Goal: Task Accomplishment & Management: Complete application form

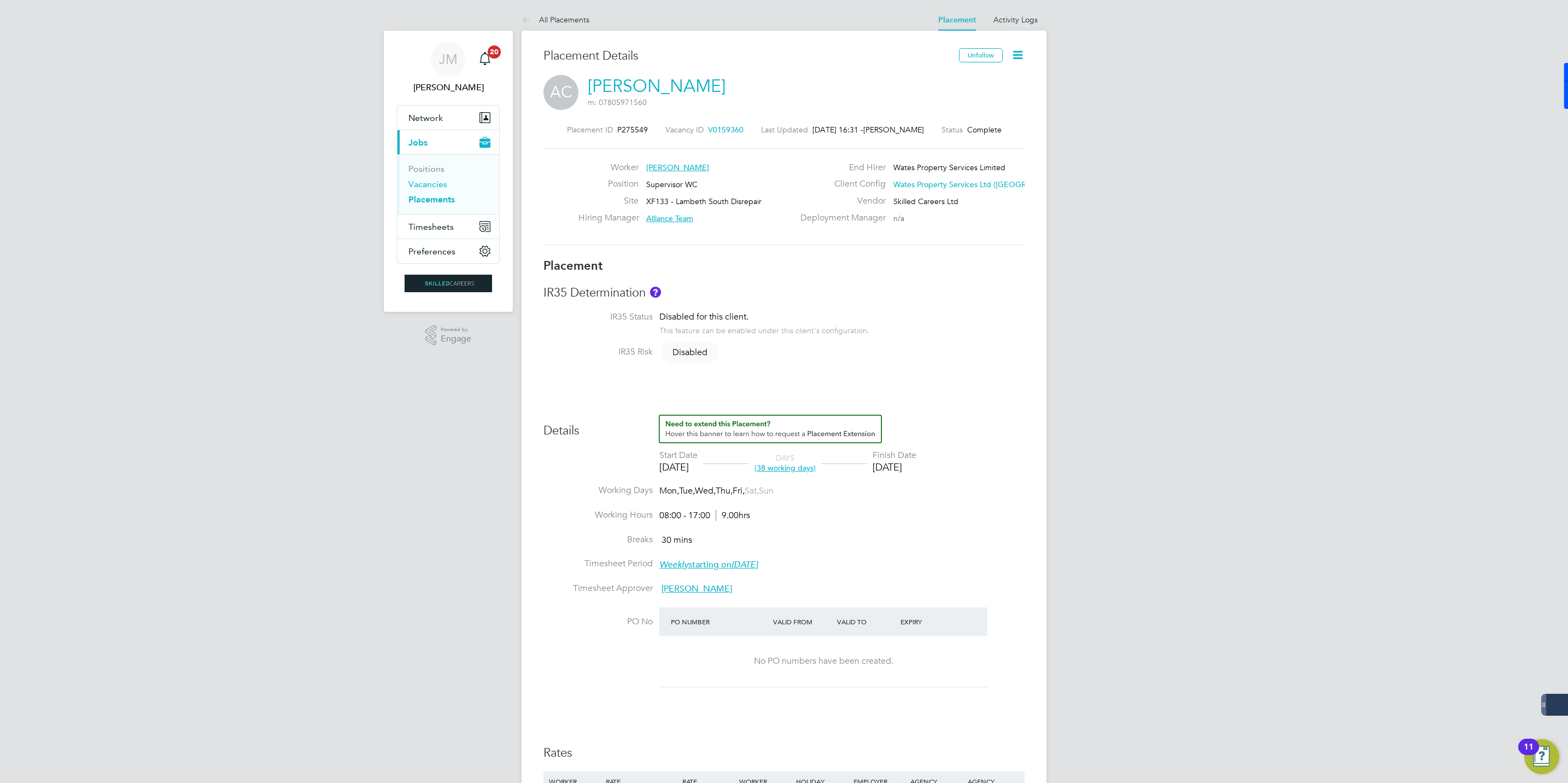
click at [425, 184] on link "Vacancies" at bounding box center [428, 184] width 39 height 10
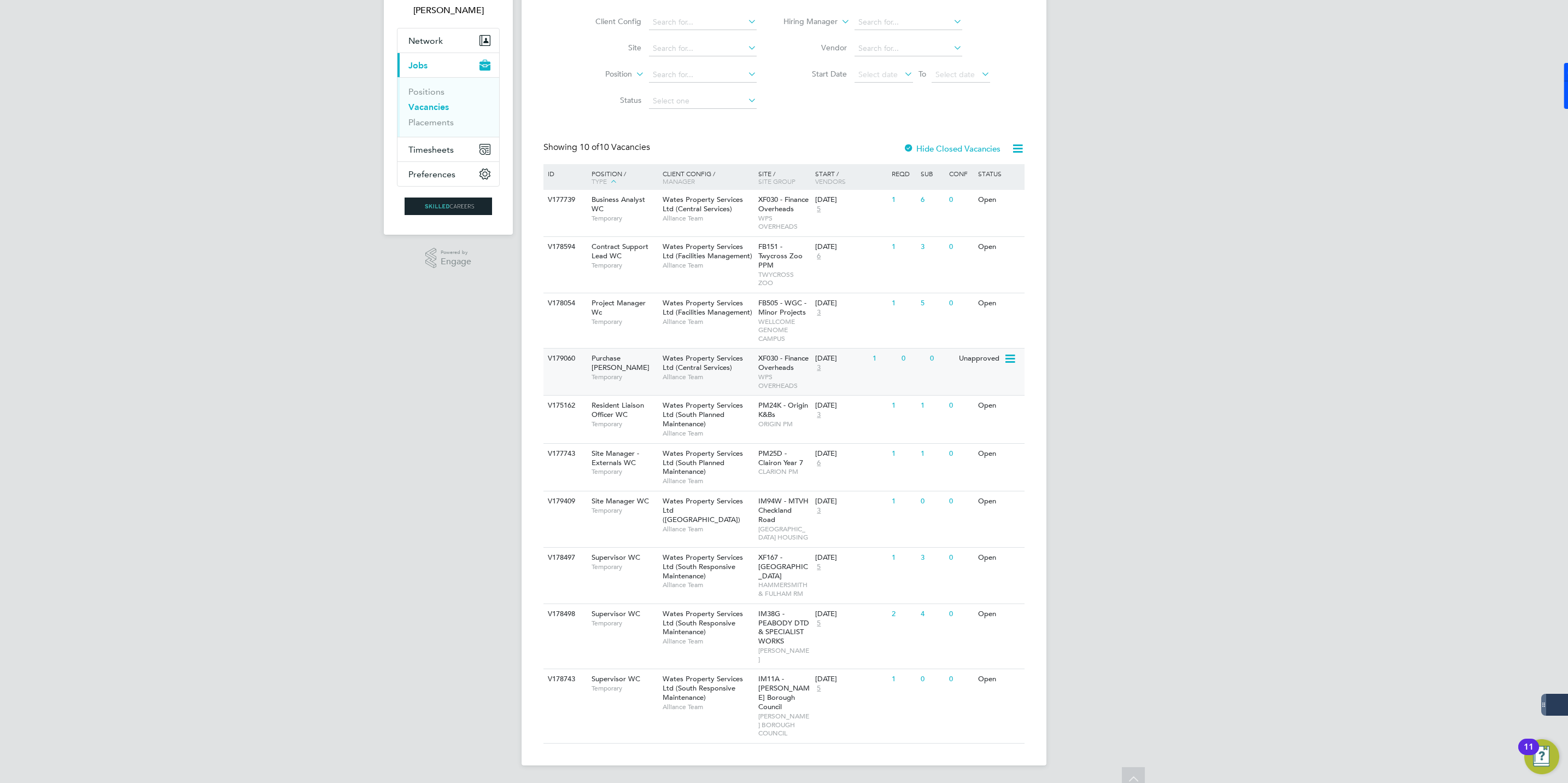
scroll to position [88, 0]
click at [690, 497] on span "Wates Property Services Ltd ([GEOGRAPHIC_DATA])" at bounding box center [703, 510] width 80 height 28
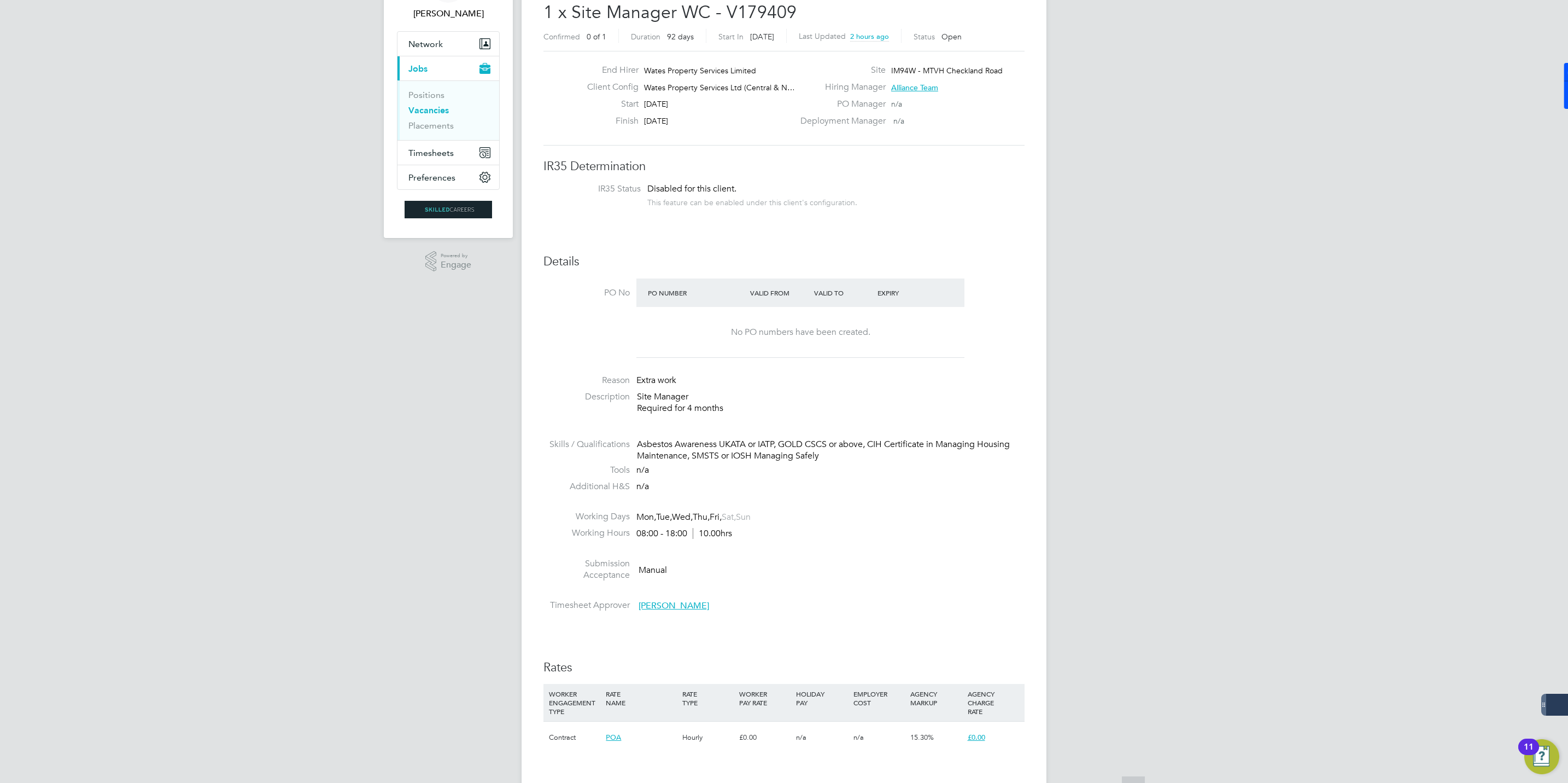
scroll to position [103, 0]
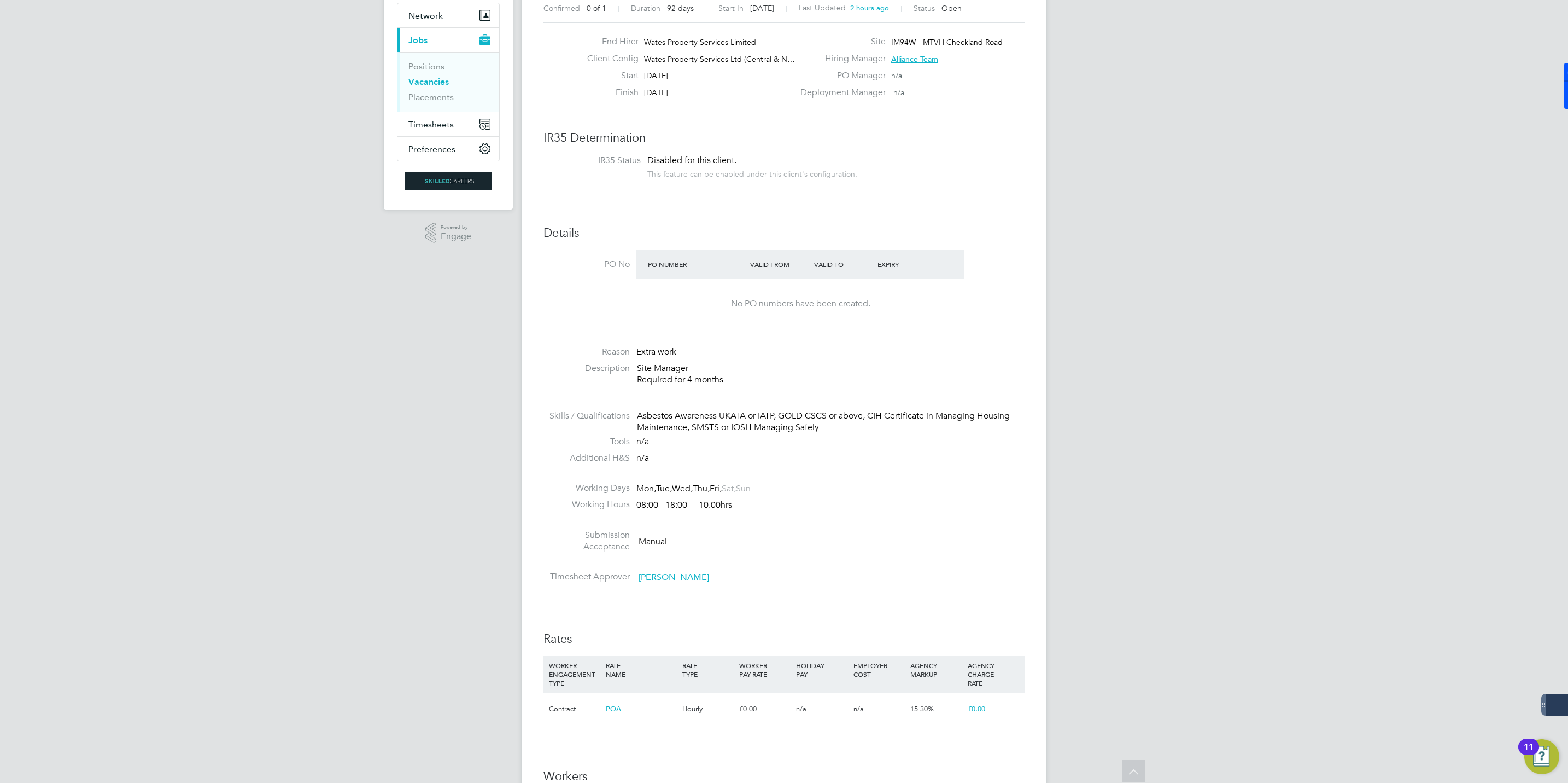
click at [647, 579] on span "Richard Astbury" at bounding box center [673, 577] width 71 height 11
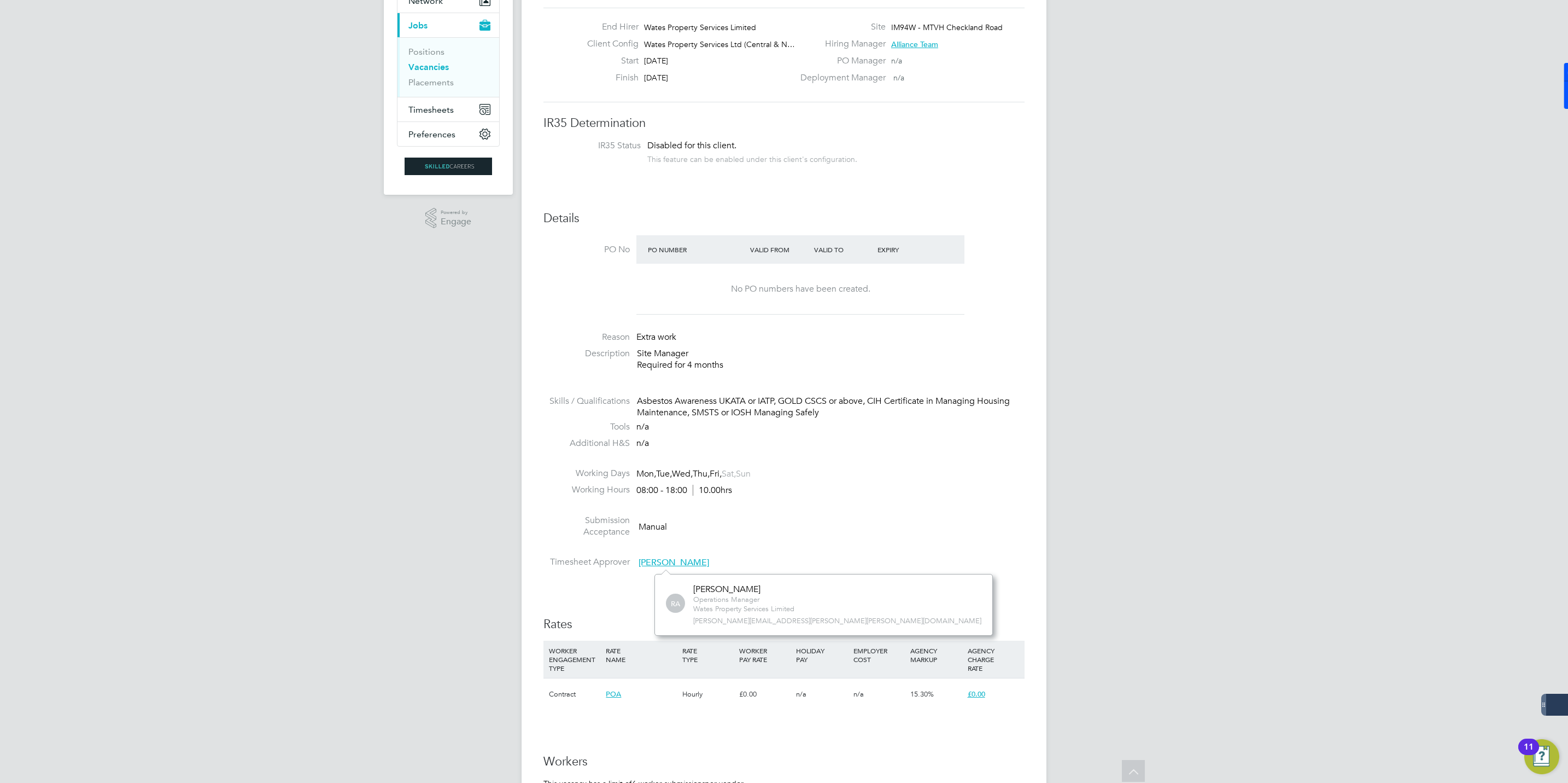
scroll to position [0, 0]
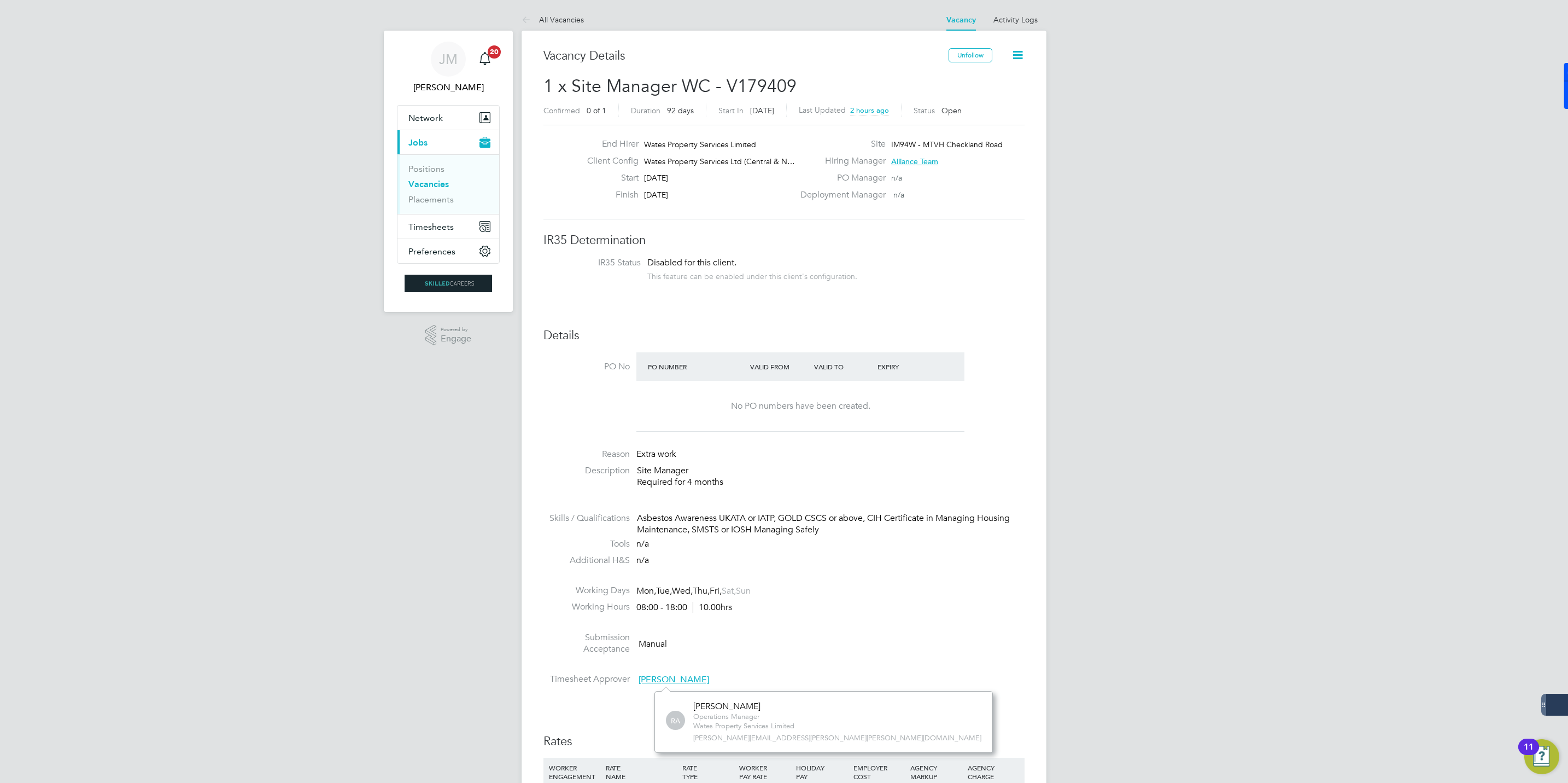
click at [1019, 48] on icon at bounding box center [1017, 55] width 13 height 13
click at [973, 120] on li "Followers" at bounding box center [990, 117] width 63 height 16
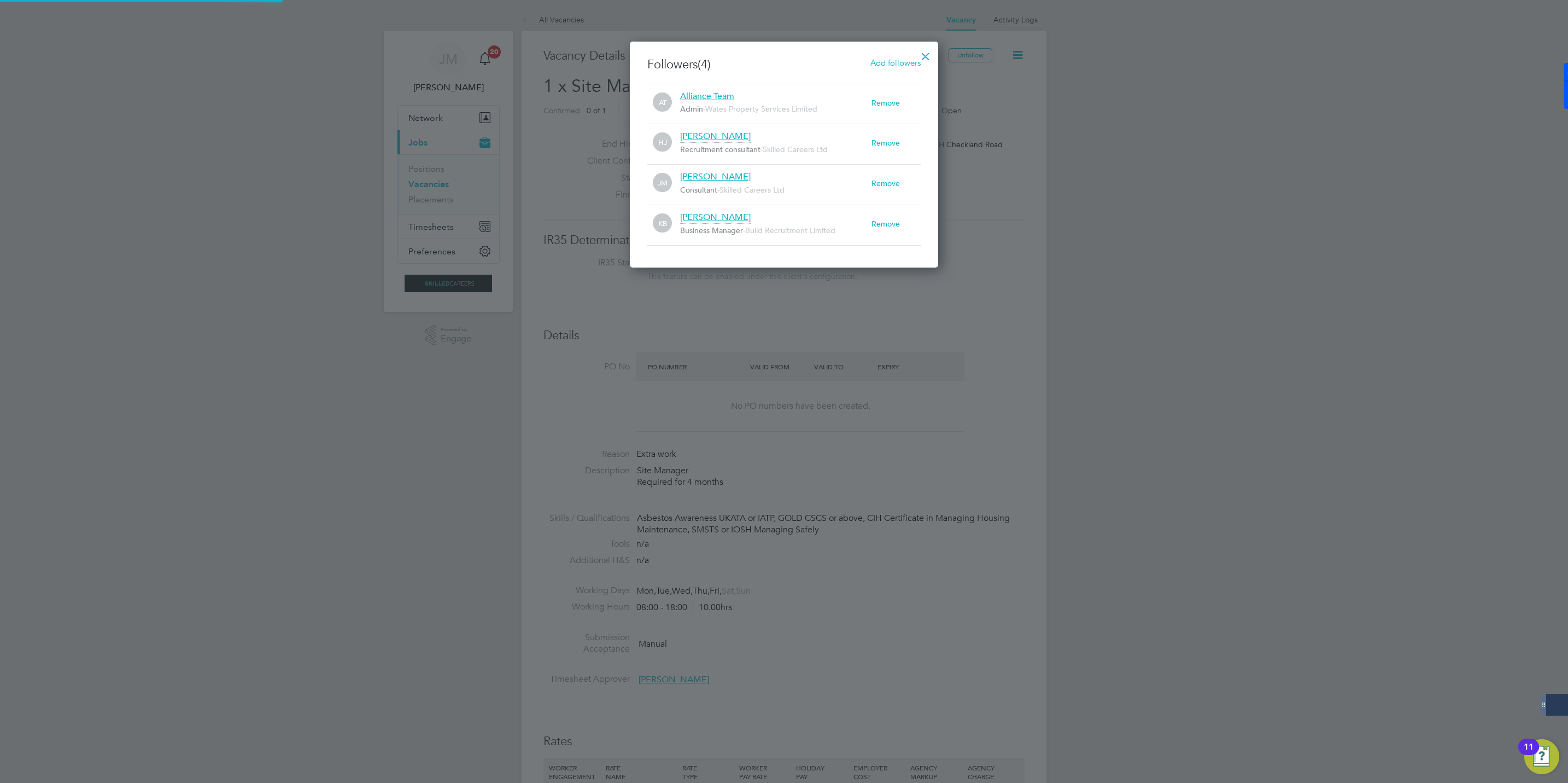
scroll to position [11, 192]
click at [709, 138] on span "Holly Jones" at bounding box center [715, 136] width 71 height 11
click at [748, 164] on div "Holly Jones" at bounding box center [795, 164] width 137 height 11
click at [764, 125] on div "HJ Holly Jones Recruitment consultant - Skilled Careers Ltd Remove" at bounding box center [784, 144] width 273 height 40
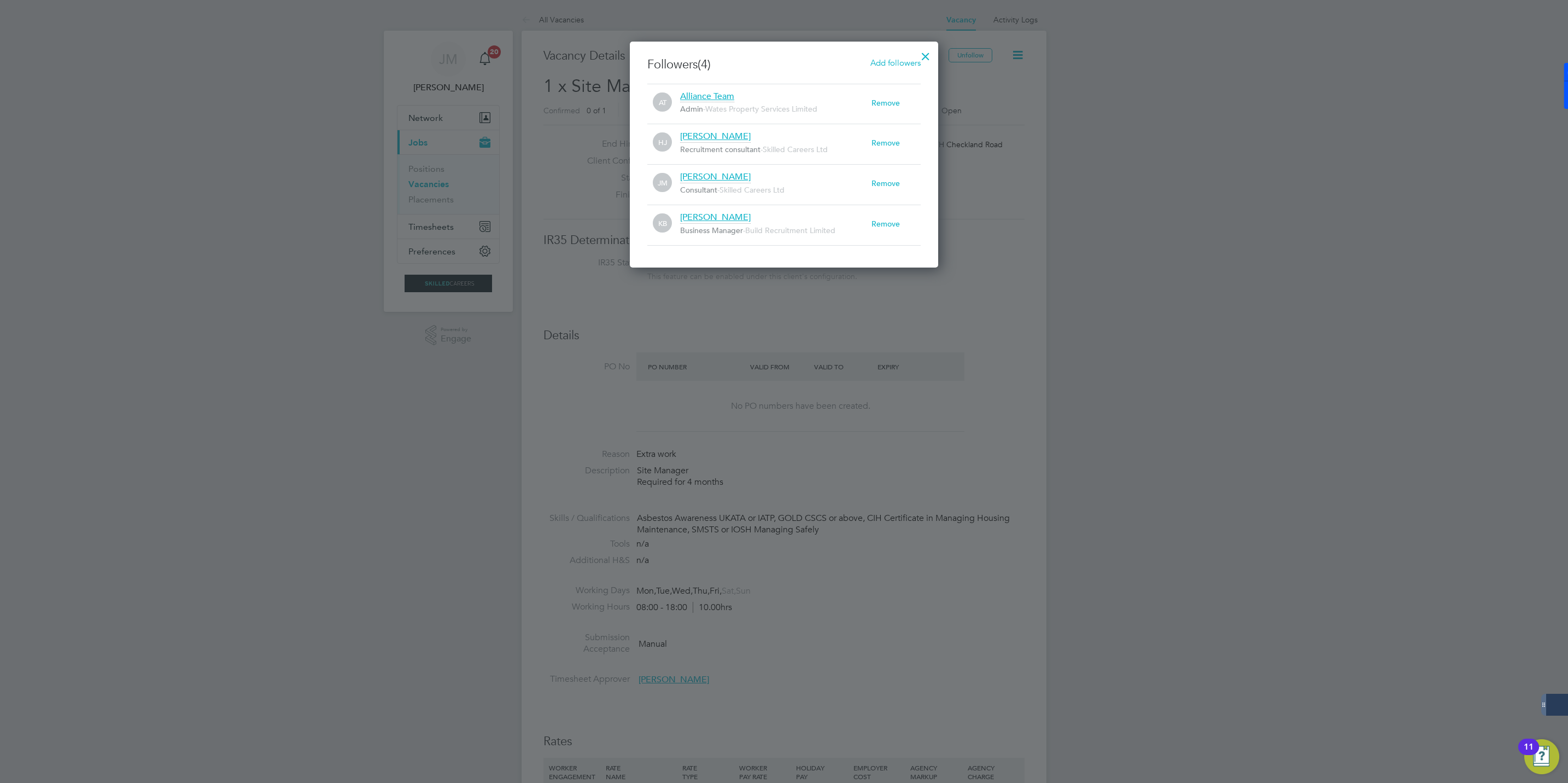
click at [751, 144] on div "Holly Jones Recruitment consultant - Skilled Careers Ltd" at bounding box center [775, 143] width 191 height 24
click at [768, 262] on div "Followers (4) Add followers AT Alliance Team Admin - Wates Property Services Li…" at bounding box center [783, 155] width 308 height 226
drag, startPoint x: 754, startPoint y: 138, endPoint x: 697, endPoint y: 137, distance: 57.0
click at [697, 137] on div "Holly Jones Recruitment consultant - Skilled Careers Ltd" at bounding box center [775, 143] width 191 height 24
click at [794, 181] on div "Jack McMurray Consultant - Skilled Careers Ltd" at bounding box center [775, 183] width 191 height 24
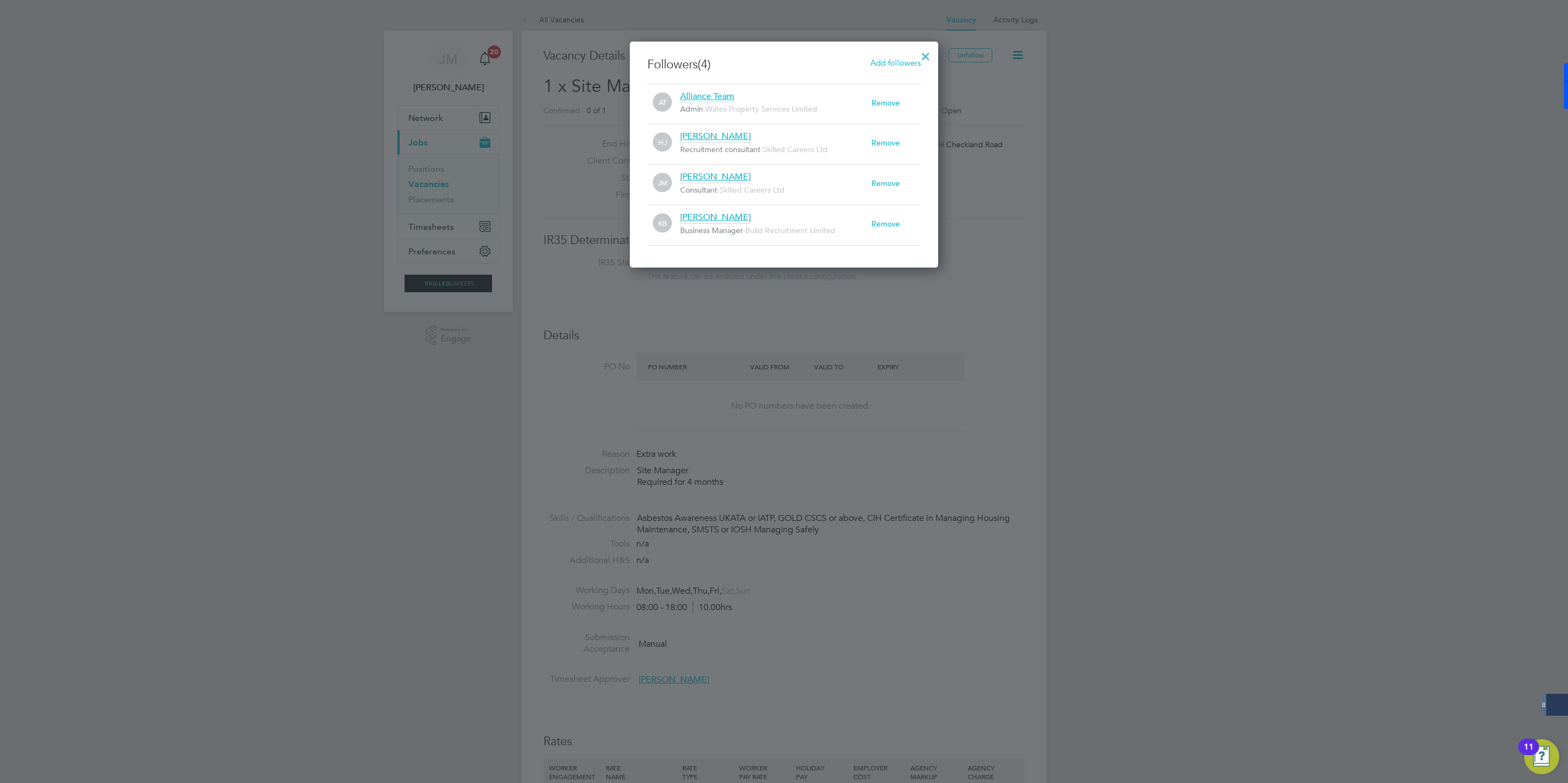
click at [783, 141] on div "Holly Jones Recruitment consultant - Skilled Careers Ltd" at bounding box center [775, 143] width 191 height 24
click at [707, 140] on span "Holly Jones" at bounding box center [715, 136] width 71 height 11
click at [806, 138] on div "Holly Jones Recruitment consultant - Skilled Careers Ltd" at bounding box center [775, 143] width 191 height 24
click at [928, 57] on div at bounding box center [925, 54] width 19 height 19
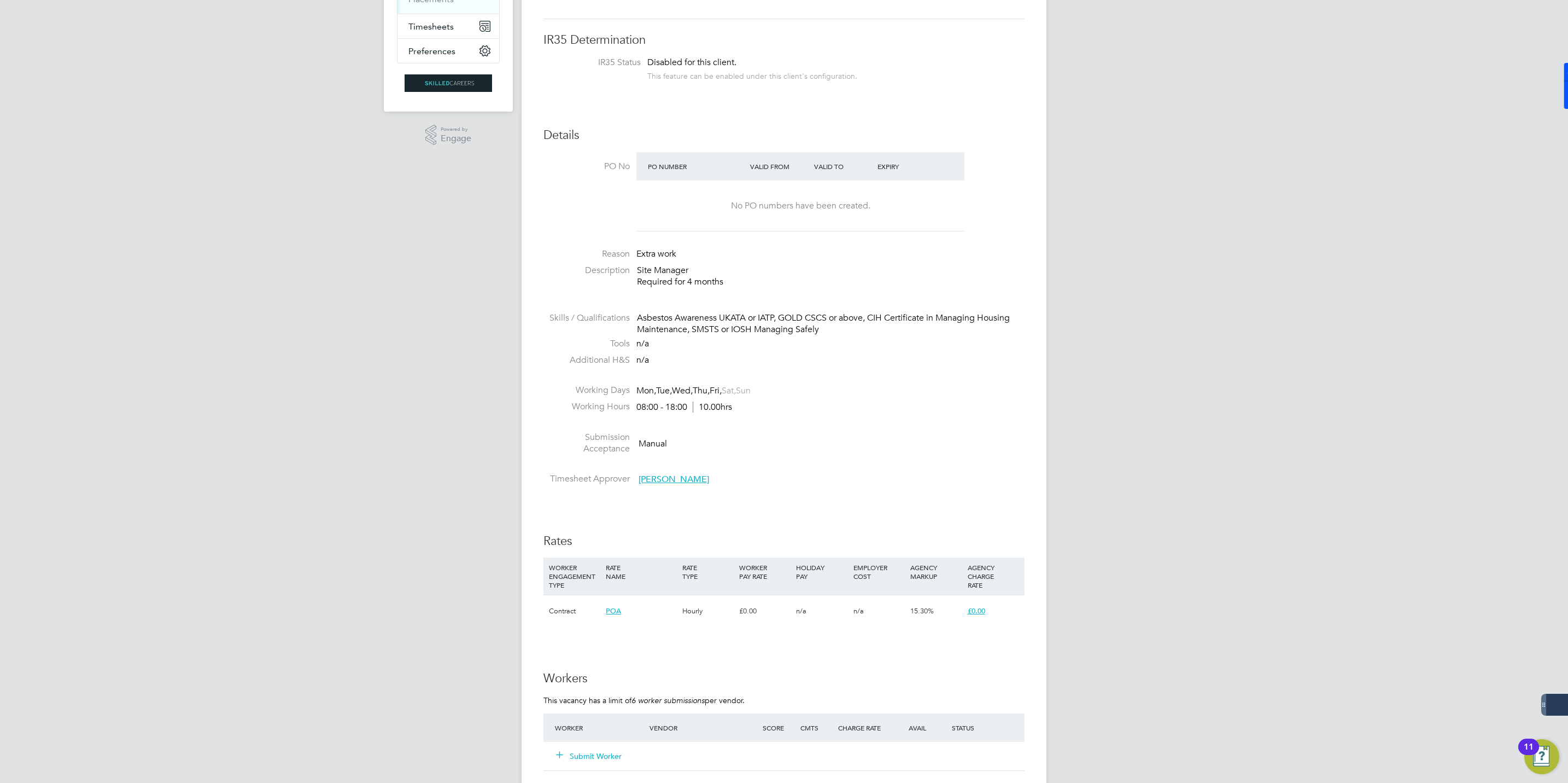
scroll to position [410, 0]
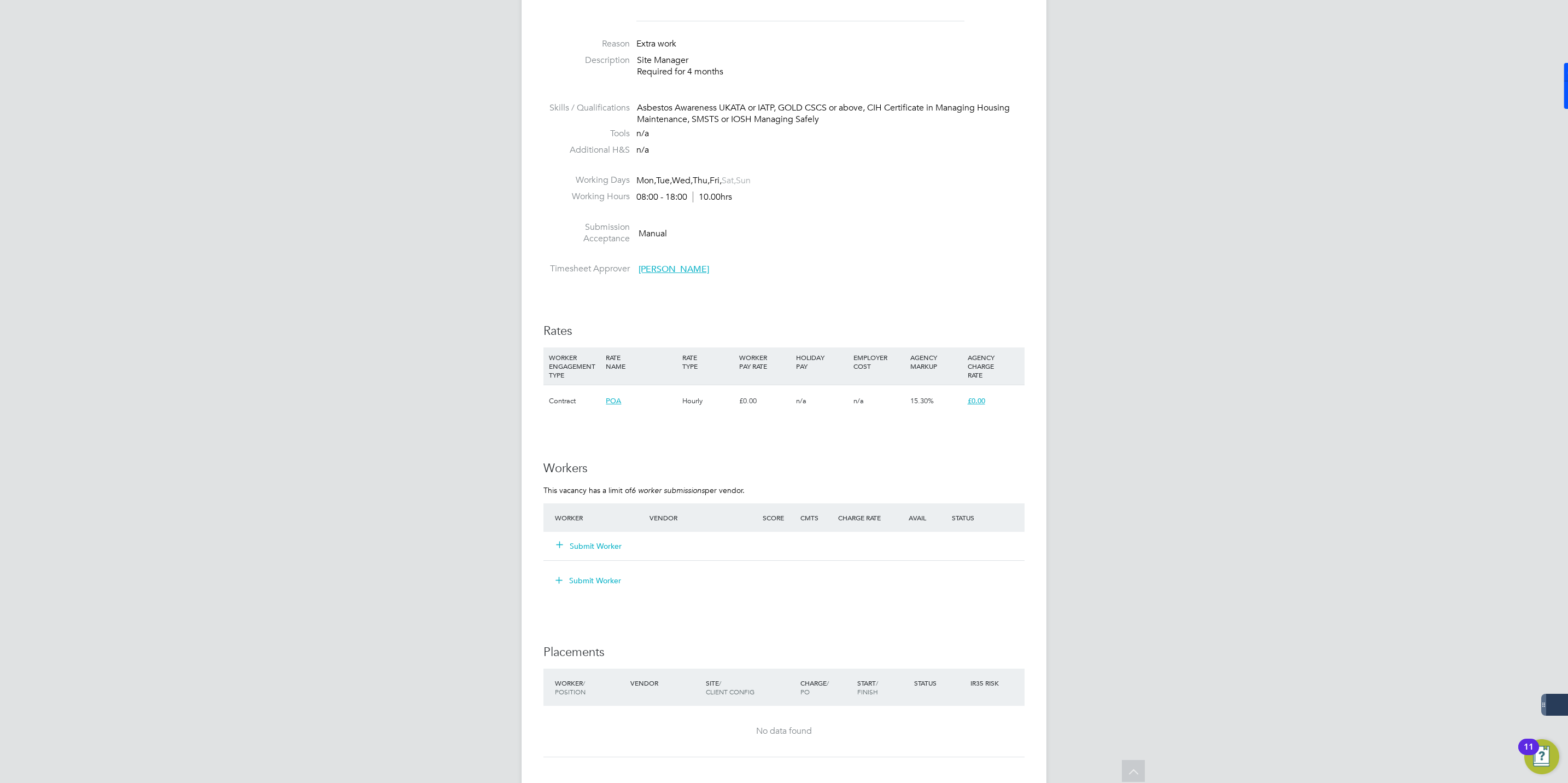
click at [590, 553] on div "Submit Worker" at bounding box center [609, 546] width 113 height 19
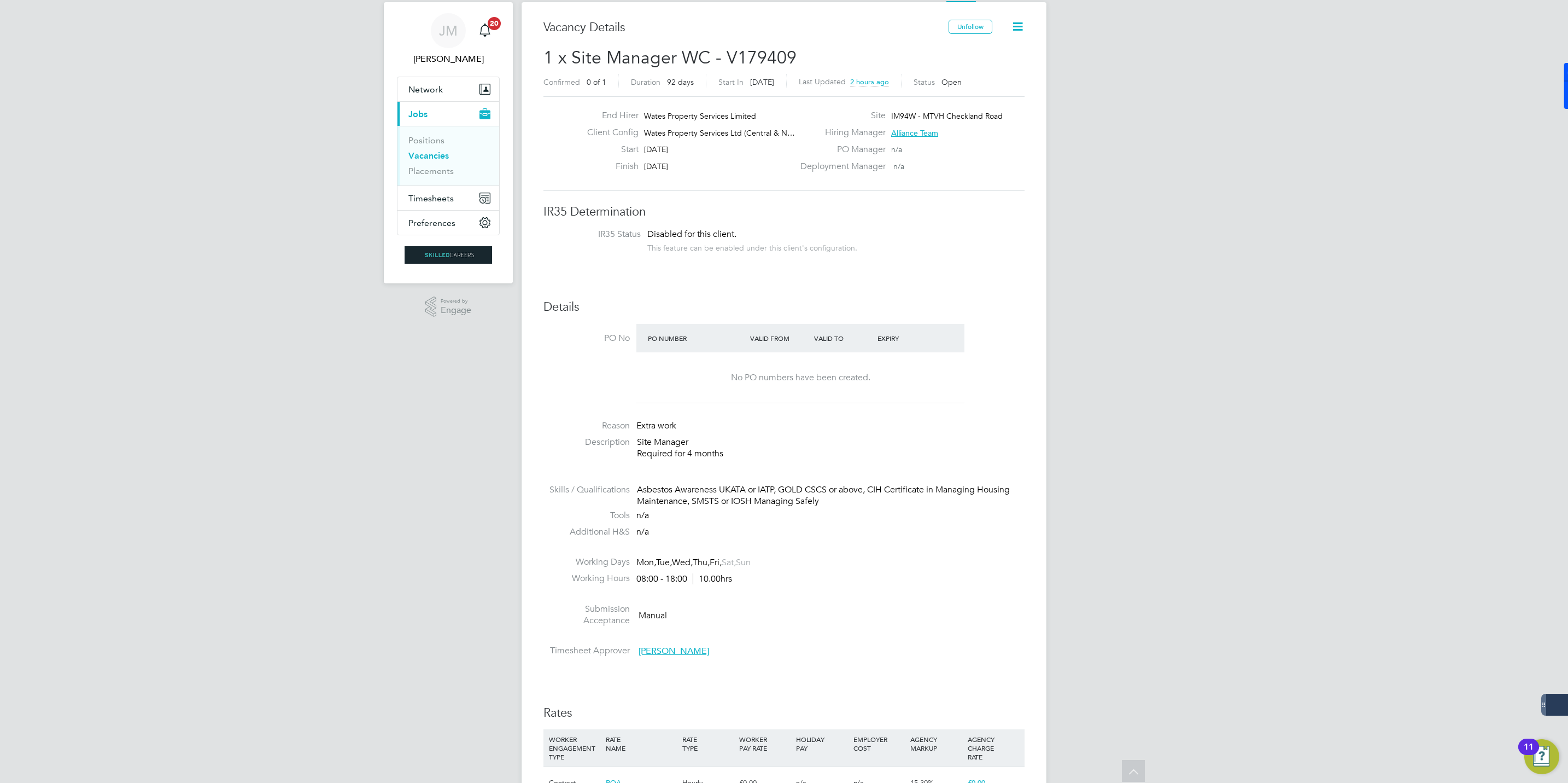
scroll to position [0, 0]
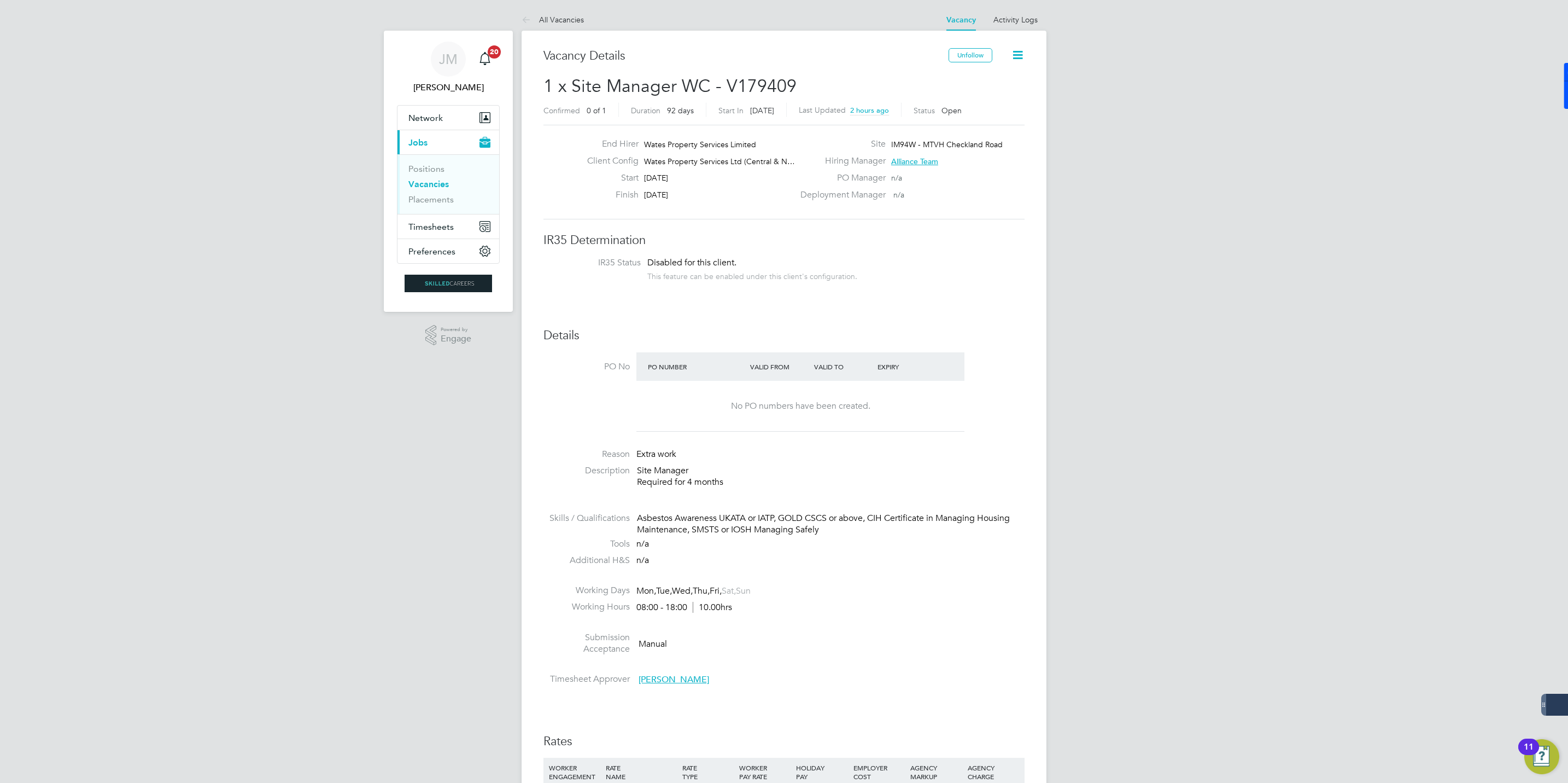
click at [1017, 51] on icon at bounding box center [1017, 55] width 13 height 13
click at [855, 57] on h3 "Vacancy Details" at bounding box center [745, 56] width 405 height 16
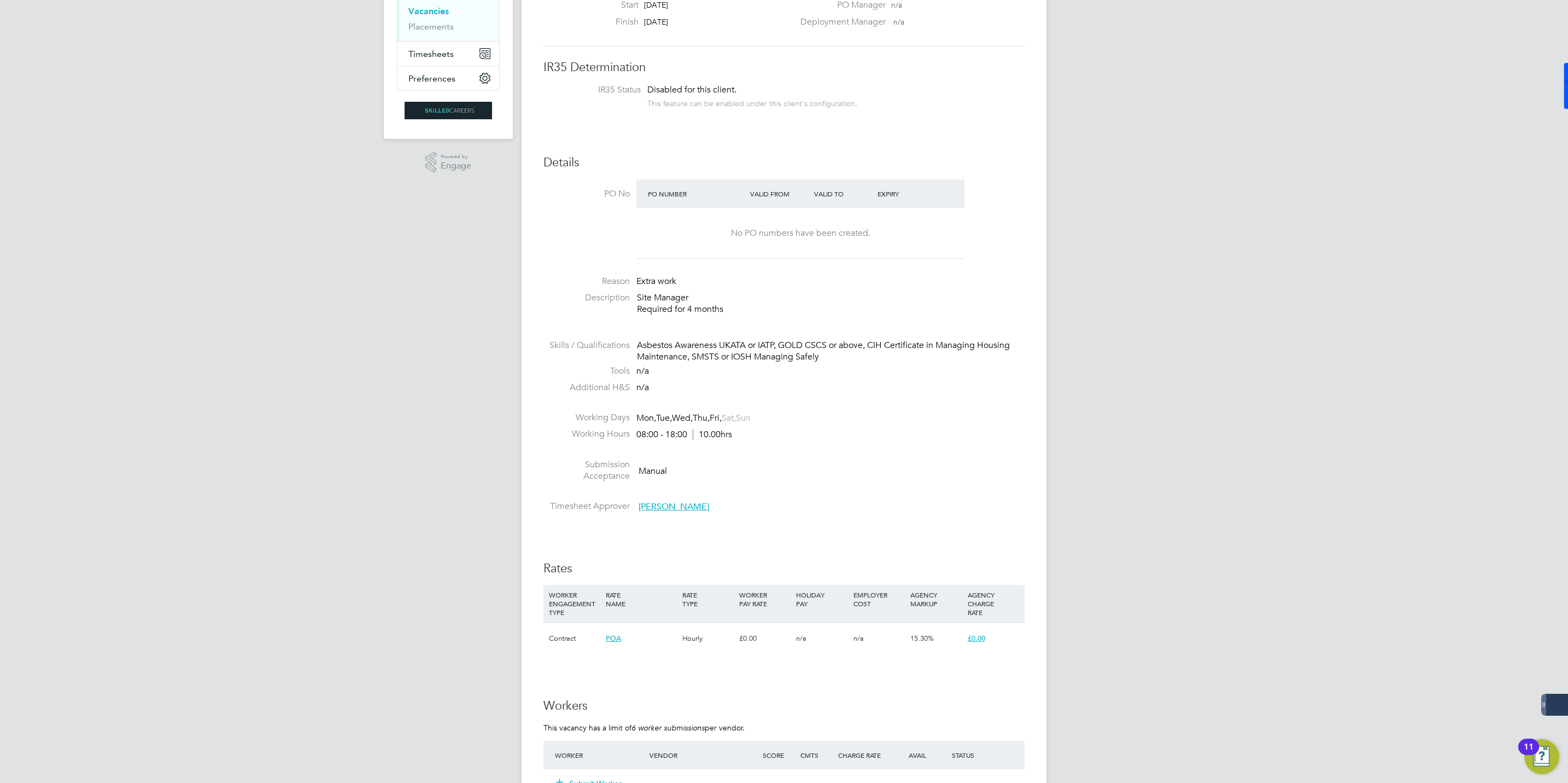
scroll to position [328, 0]
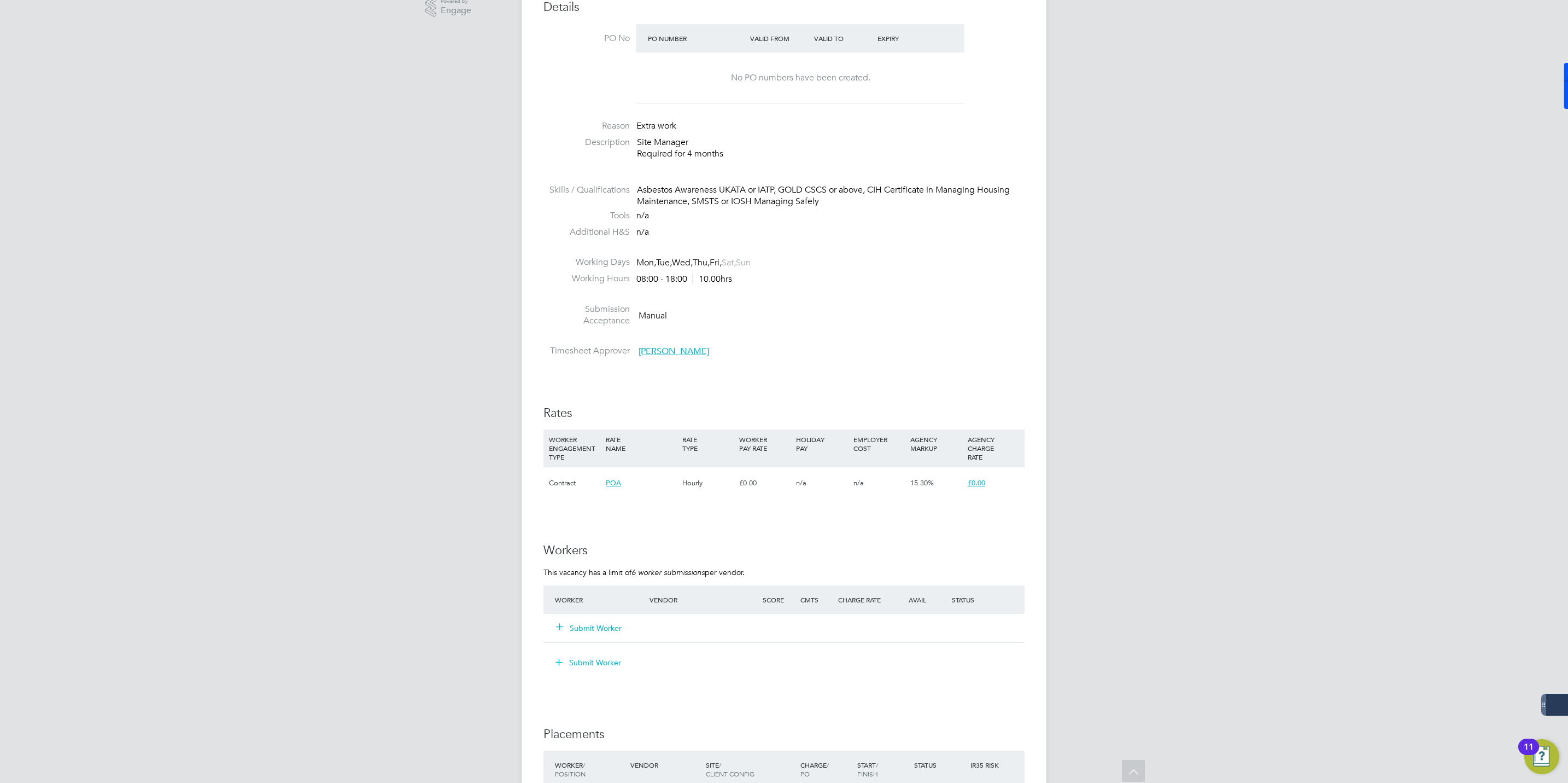
click at [590, 630] on button "Submit Worker" at bounding box center [589, 628] width 65 height 11
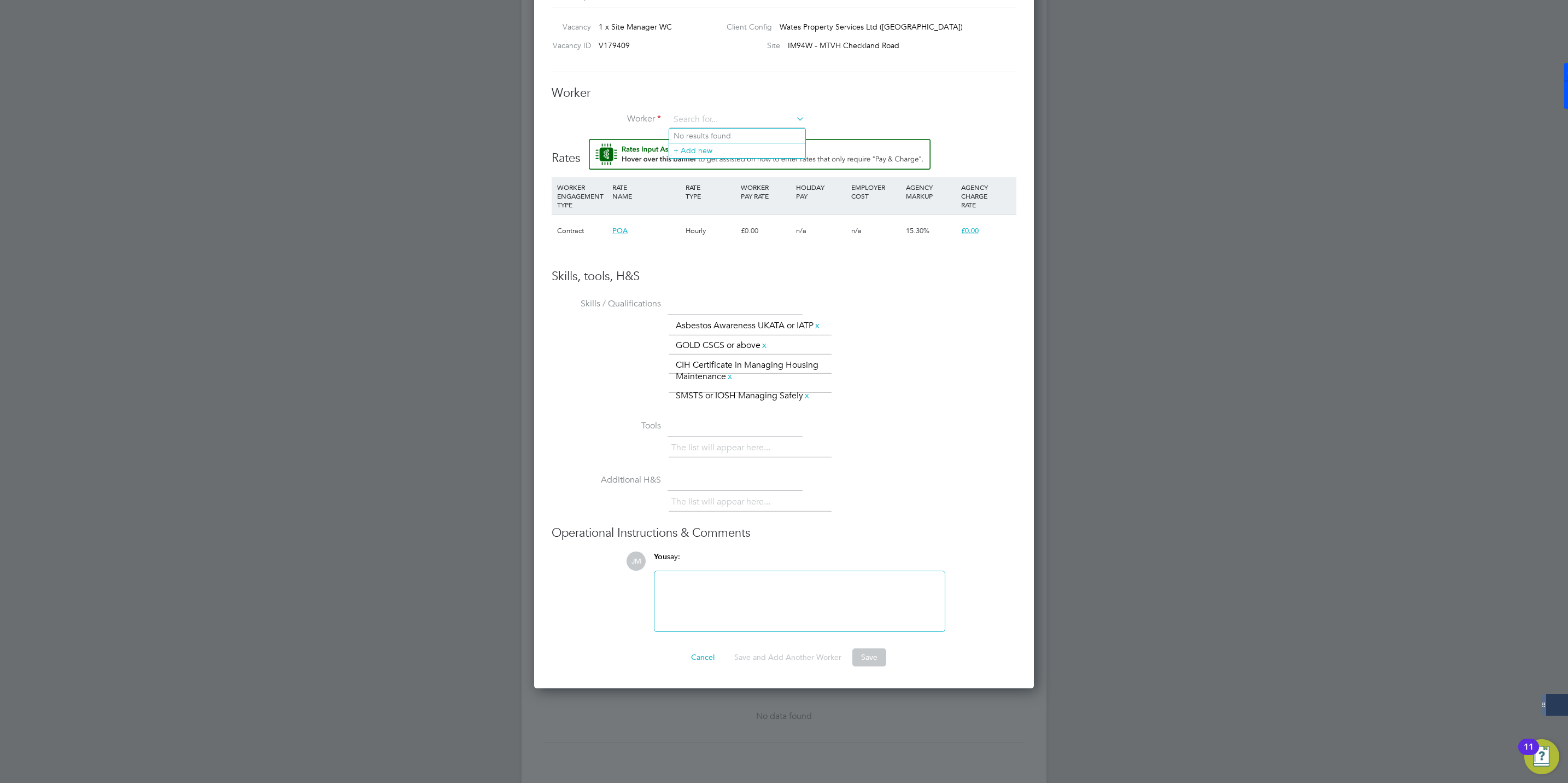
scroll to position [246, 0]
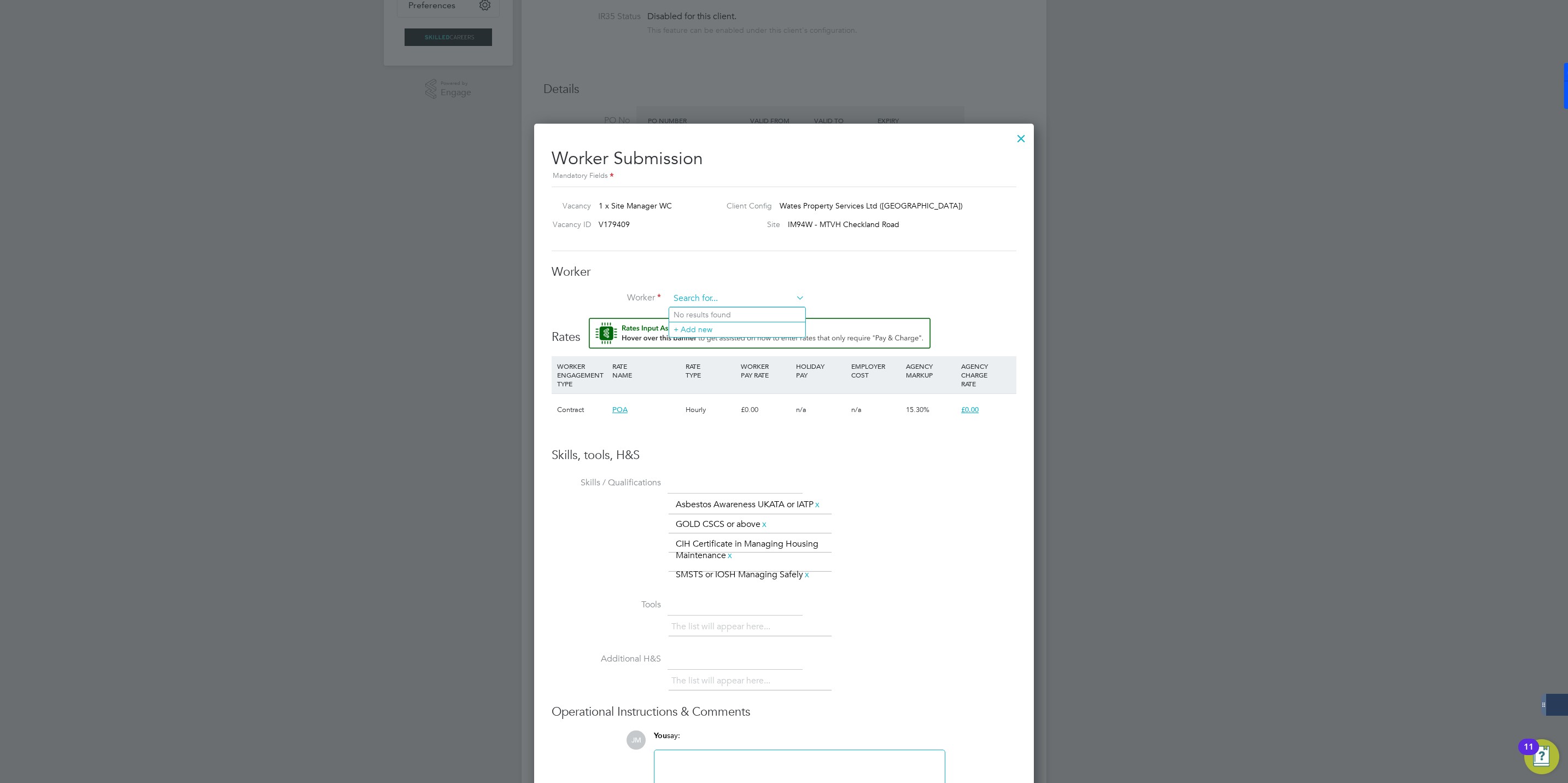
click at [712, 297] on input at bounding box center [737, 299] width 135 height 16
click at [702, 302] on input at bounding box center [737, 299] width 135 height 16
click at [704, 326] on li "+ Add new" at bounding box center [736, 329] width 136 height 15
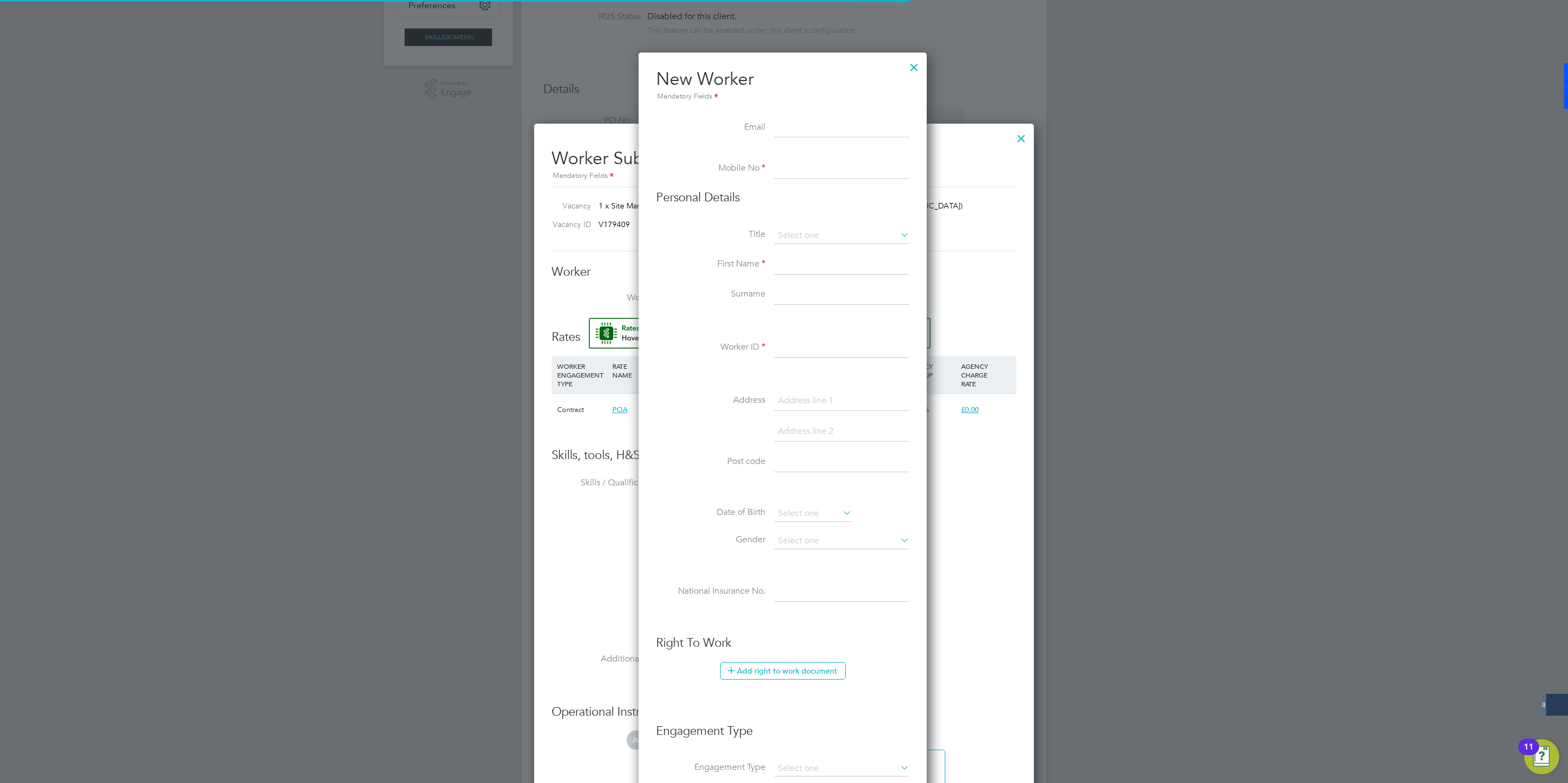
scroll to position [934, 291]
click at [919, 62] on div at bounding box center [914, 65] width 19 height 19
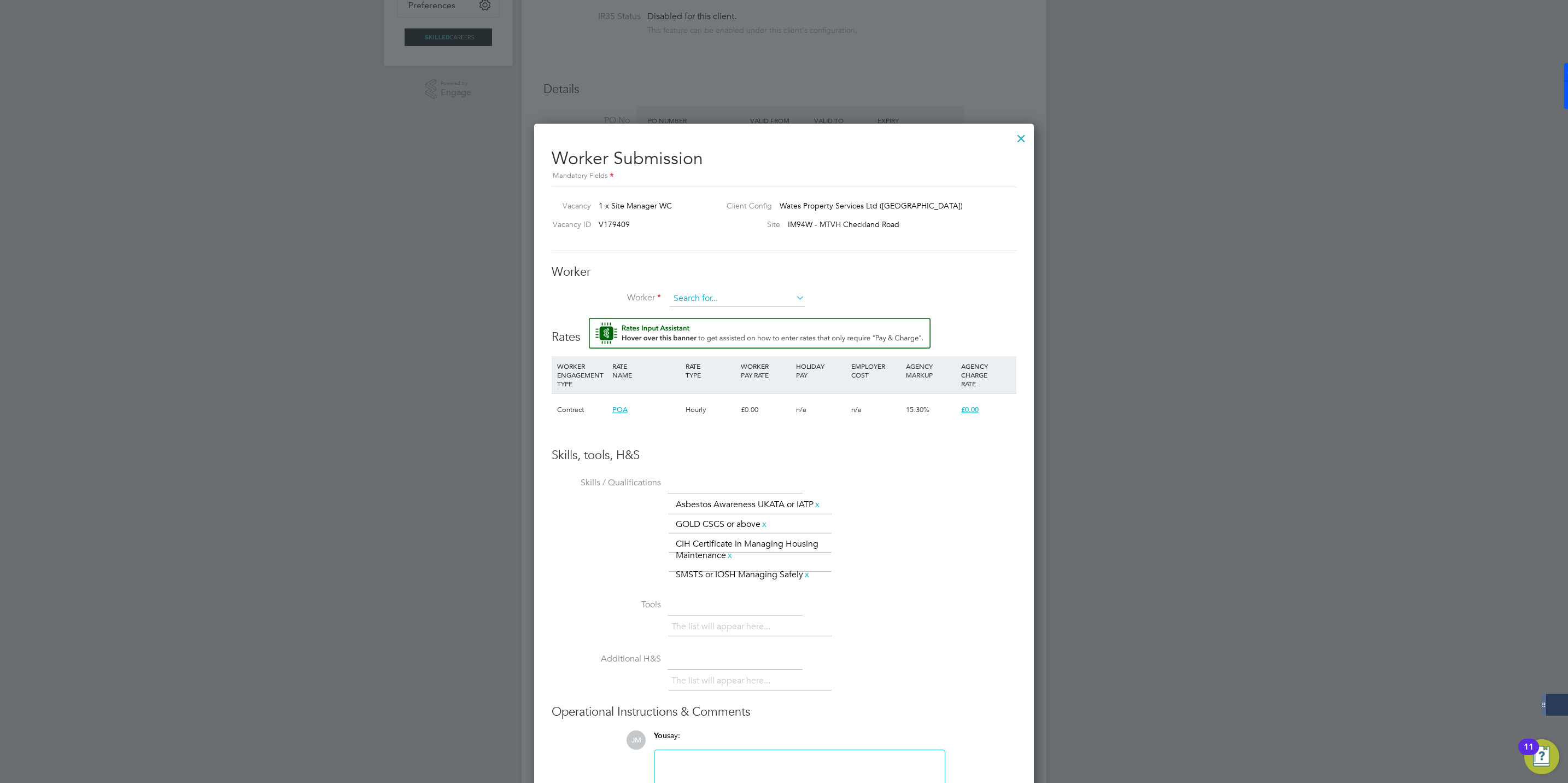
click at [710, 295] on input at bounding box center [737, 299] width 135 height 16
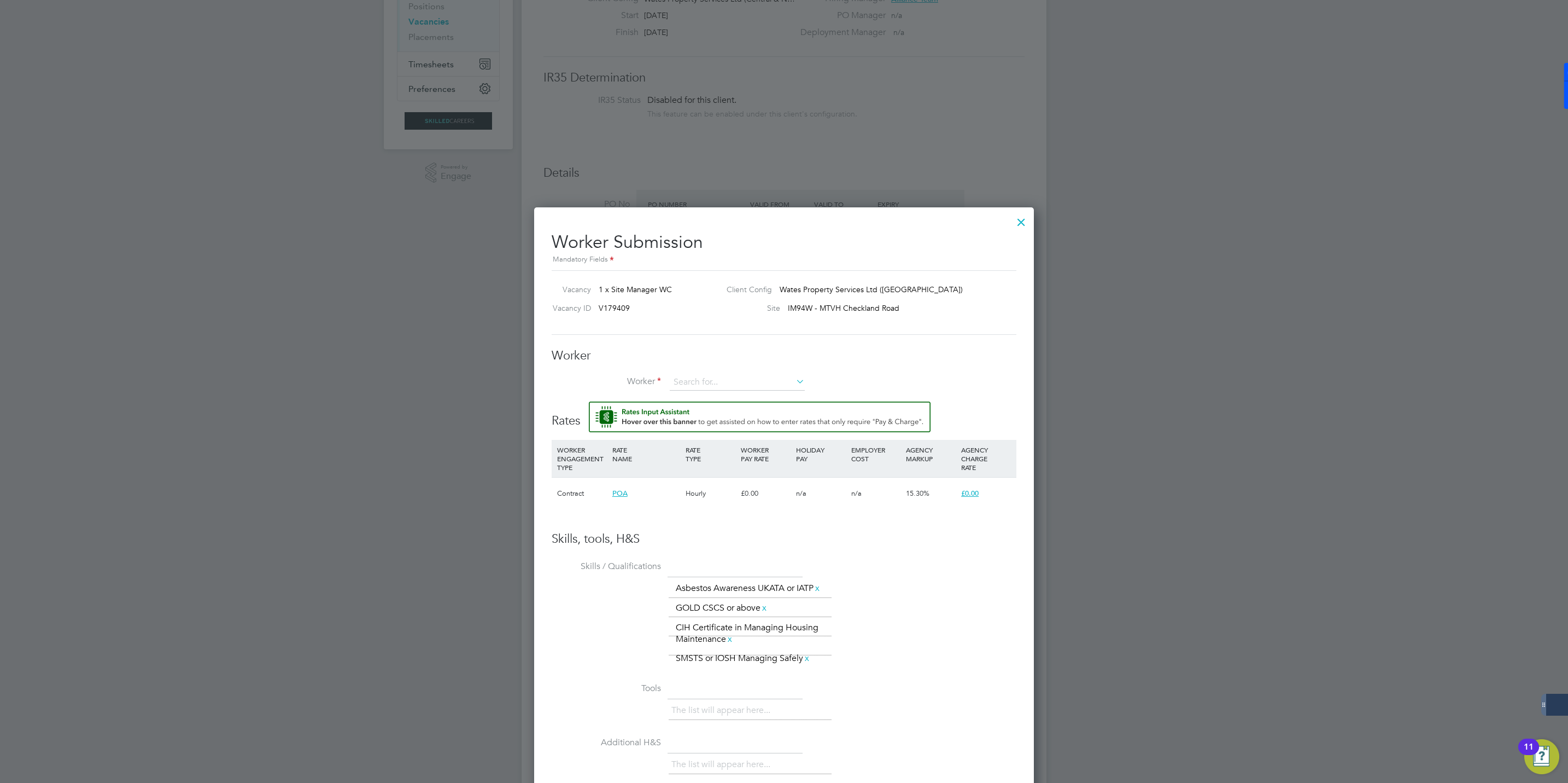
scroll to position [164, 0]
click at [692, 373] on input at bounding box center [737, 381] width 135 height 16
type input "anthony ch"
click at [710, 410] on li "+ Add new" at bounding box center [736, 411] width 136 height 15
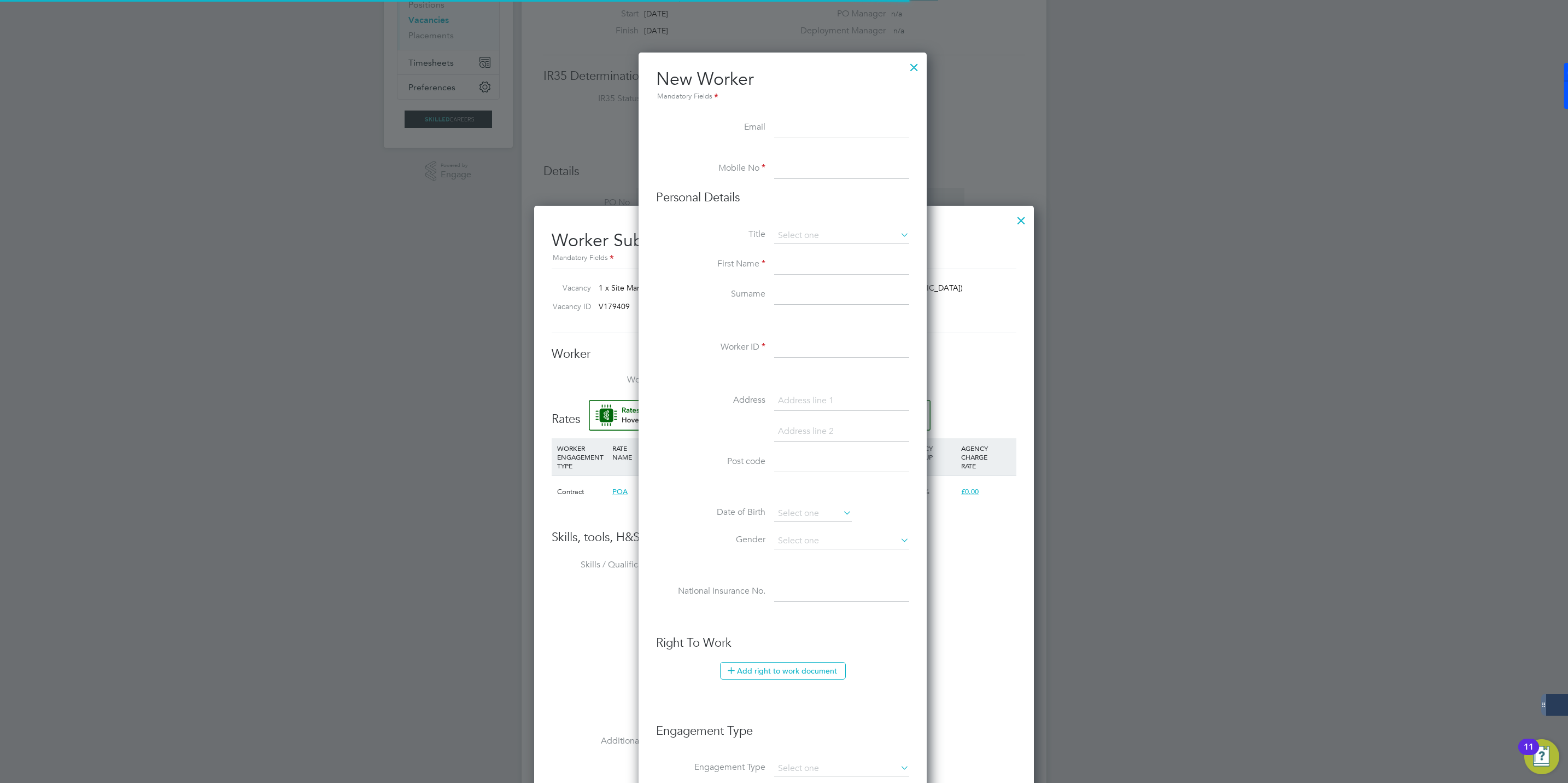
scroll to position [934, 291]
click at [799, 265] on input at bounding box center [842, 265] width 135 height 19
type input "Anthony"
type input "c"
type input "Chapman"
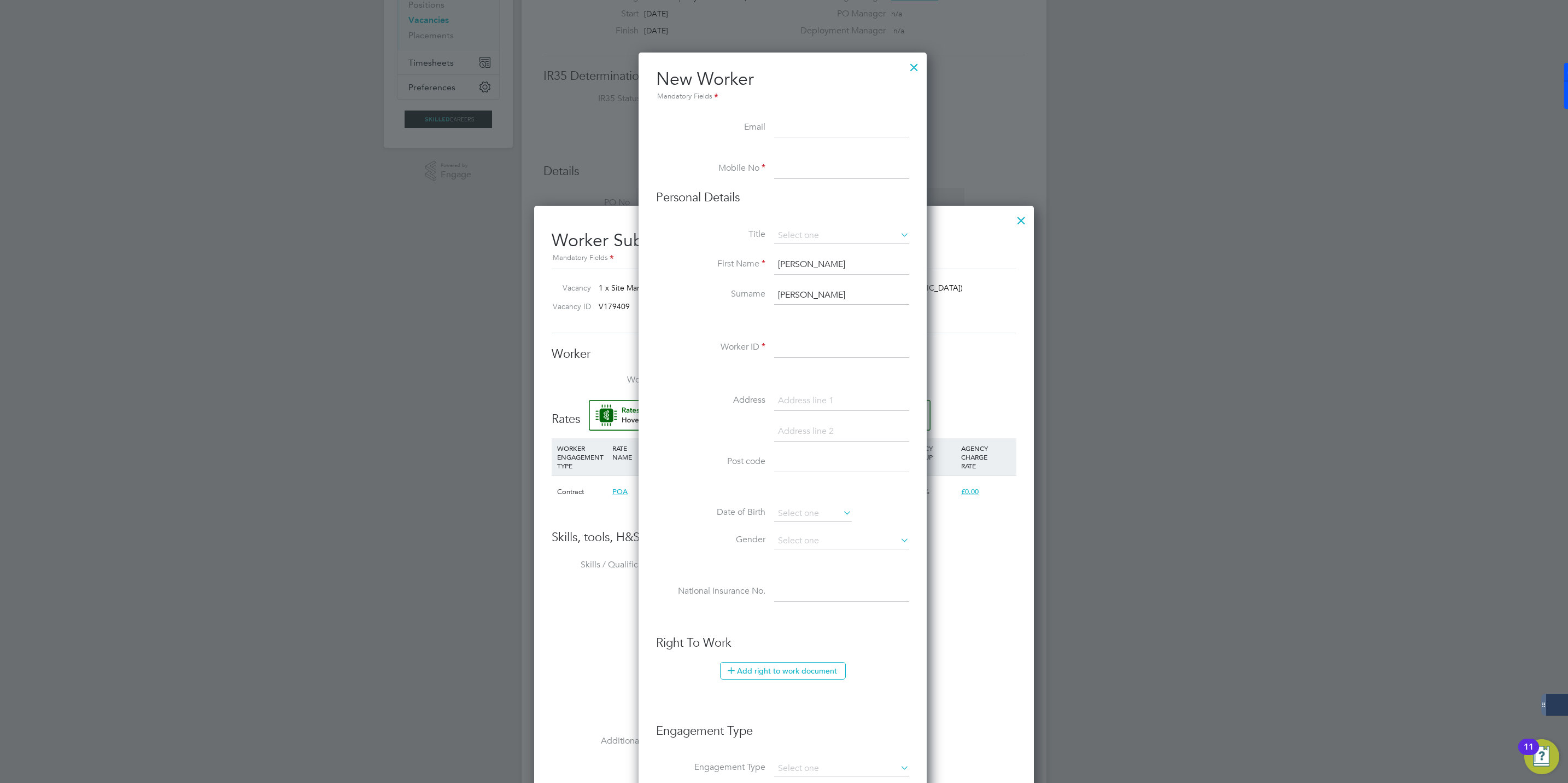
click at [787, 342] on input at bounding box center [842, 348] width 135 height 19
click at [788, 351] on input at bounding box center [842, 348] width 135 height 19
paste input "351175"
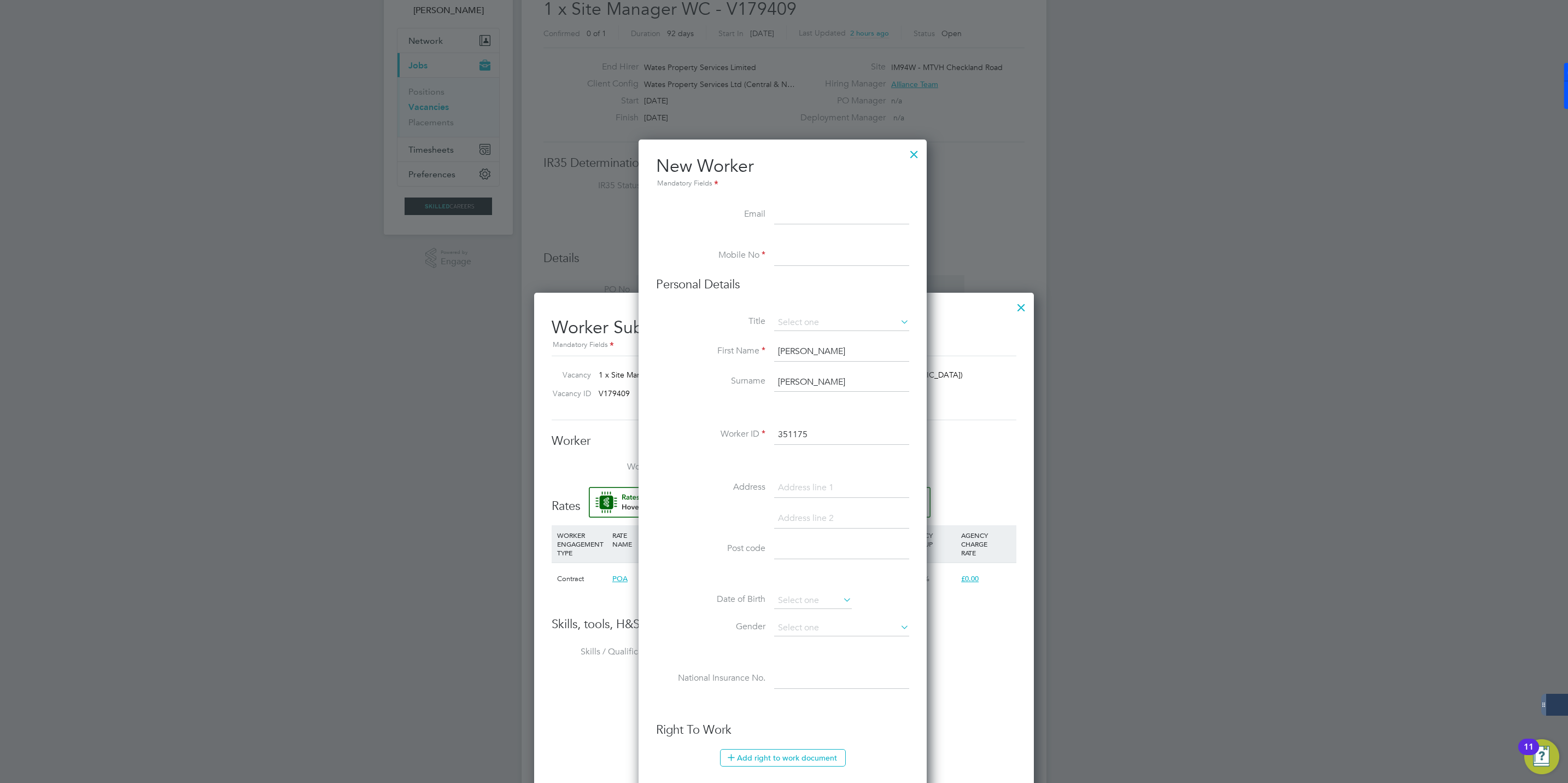
scroll to position [0, 0]
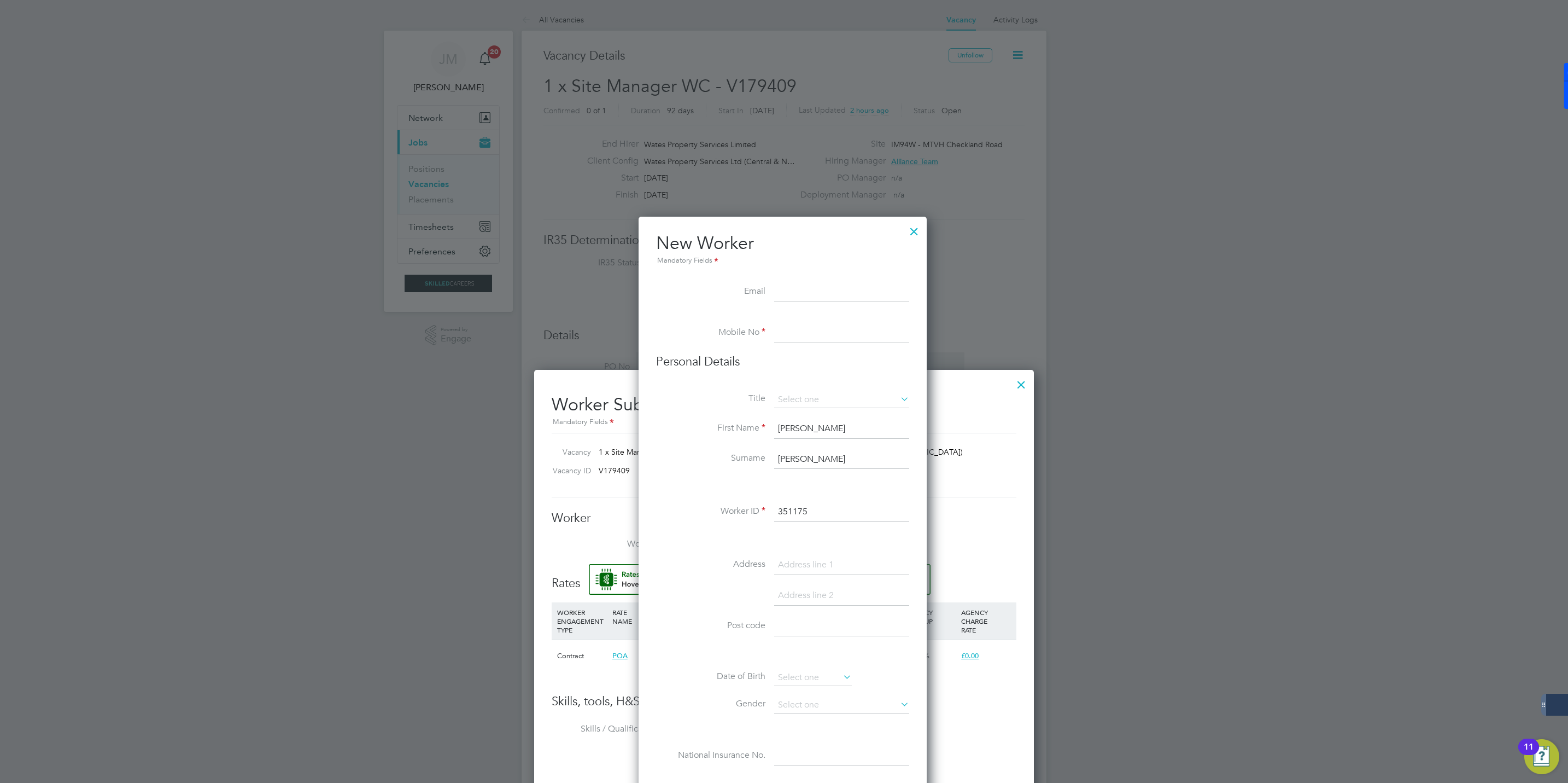
type input "351175"
drag, startPoint x: 793, startPoint y: 341, endPoint x: 791, endPoint y: 319, distance: 22.1
click at [793, 341] on input at bounding box center [842, 333] width 135 height 19
click at [794, 335] on input at bounding box center [842, 333] width 135 height 19
paste input "07974444042"
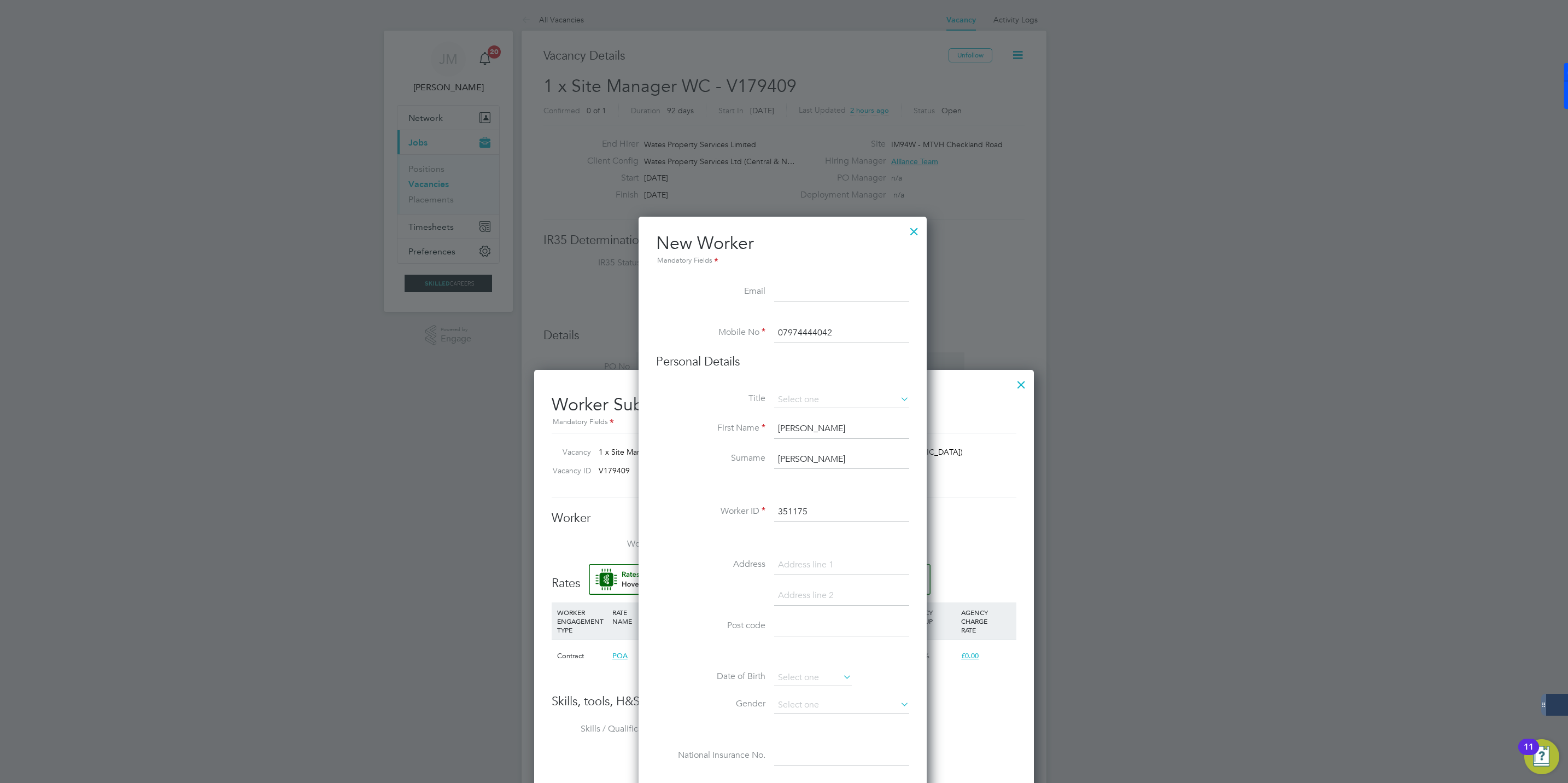
type input "07974444042"
click at [797, 289] on input at bounding box center [842, 292] width 135 height 19
drag, startPoint x: 804, startPoint y: 288, endPoint x: 803, endPoint y: 295, distance: 7.1
click at [803, 291] on input at bounding box center [842, 292] width 135 height 19
paste input "anthonychapman@live.co.uk"
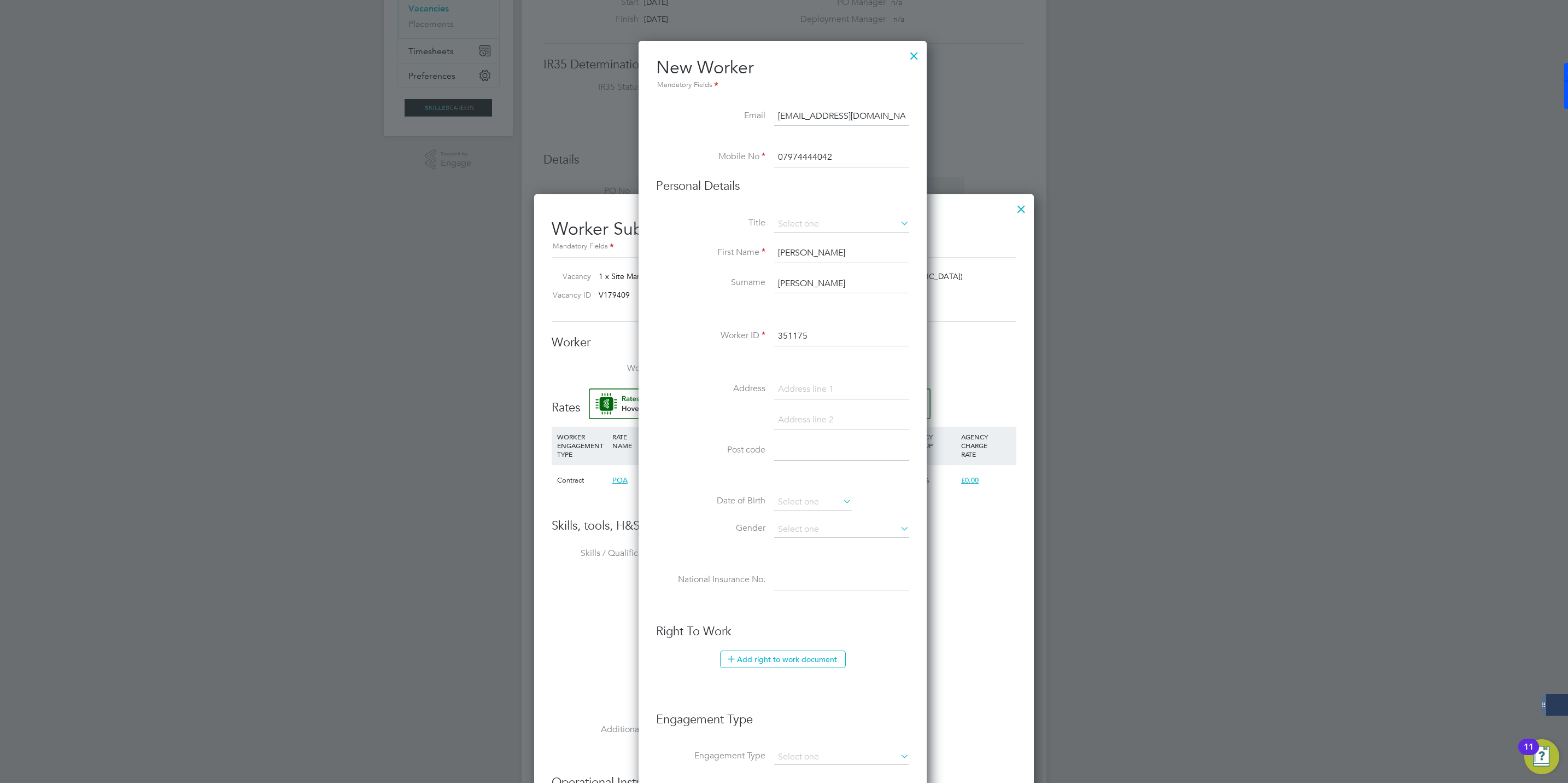
scroll to position [410, 0]
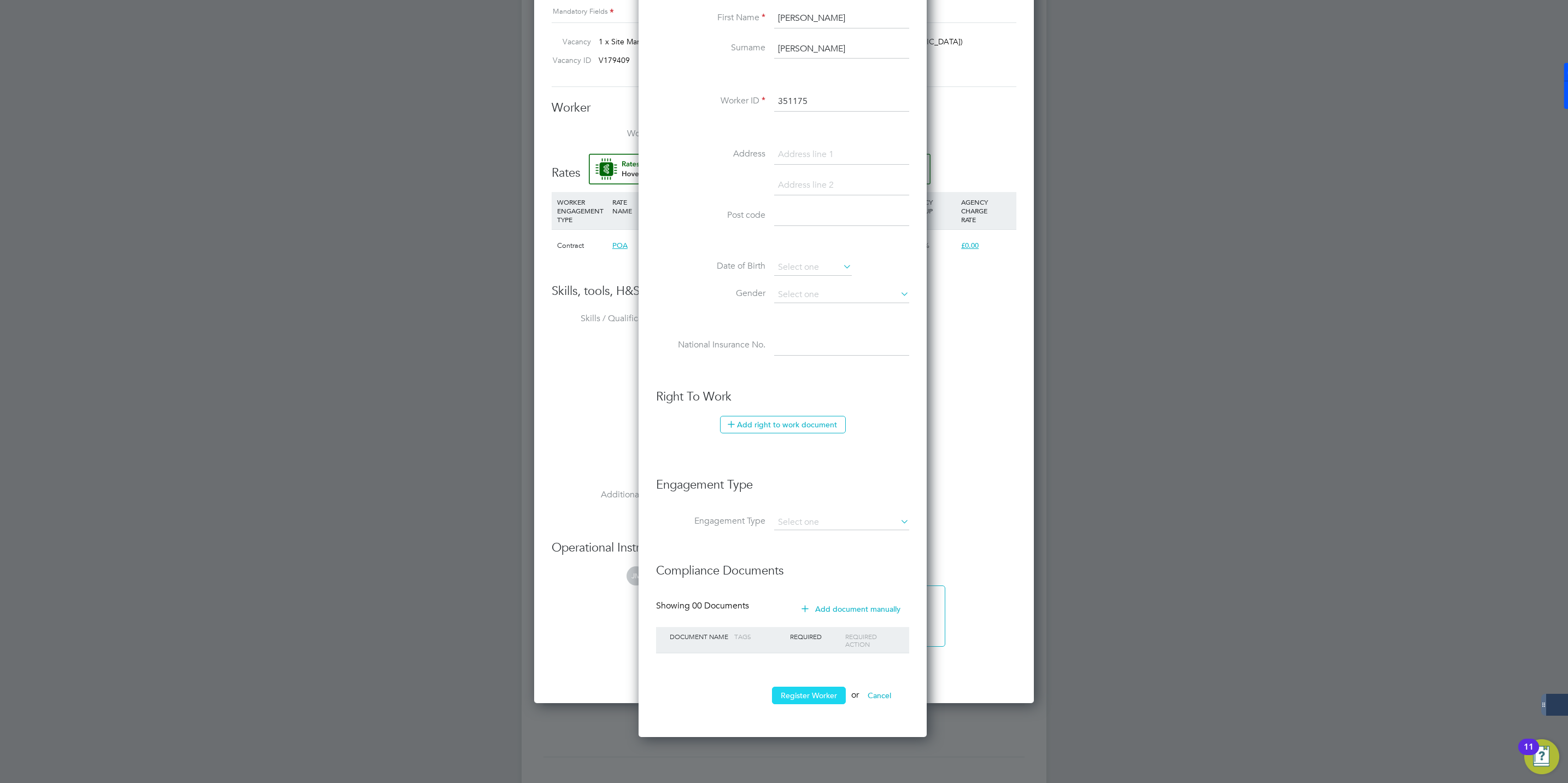
type input "anthonychapman@live.co.uk"
click at [796, 692] on button "Register Worker" at bounding box center [809, 695] width 74 height 18
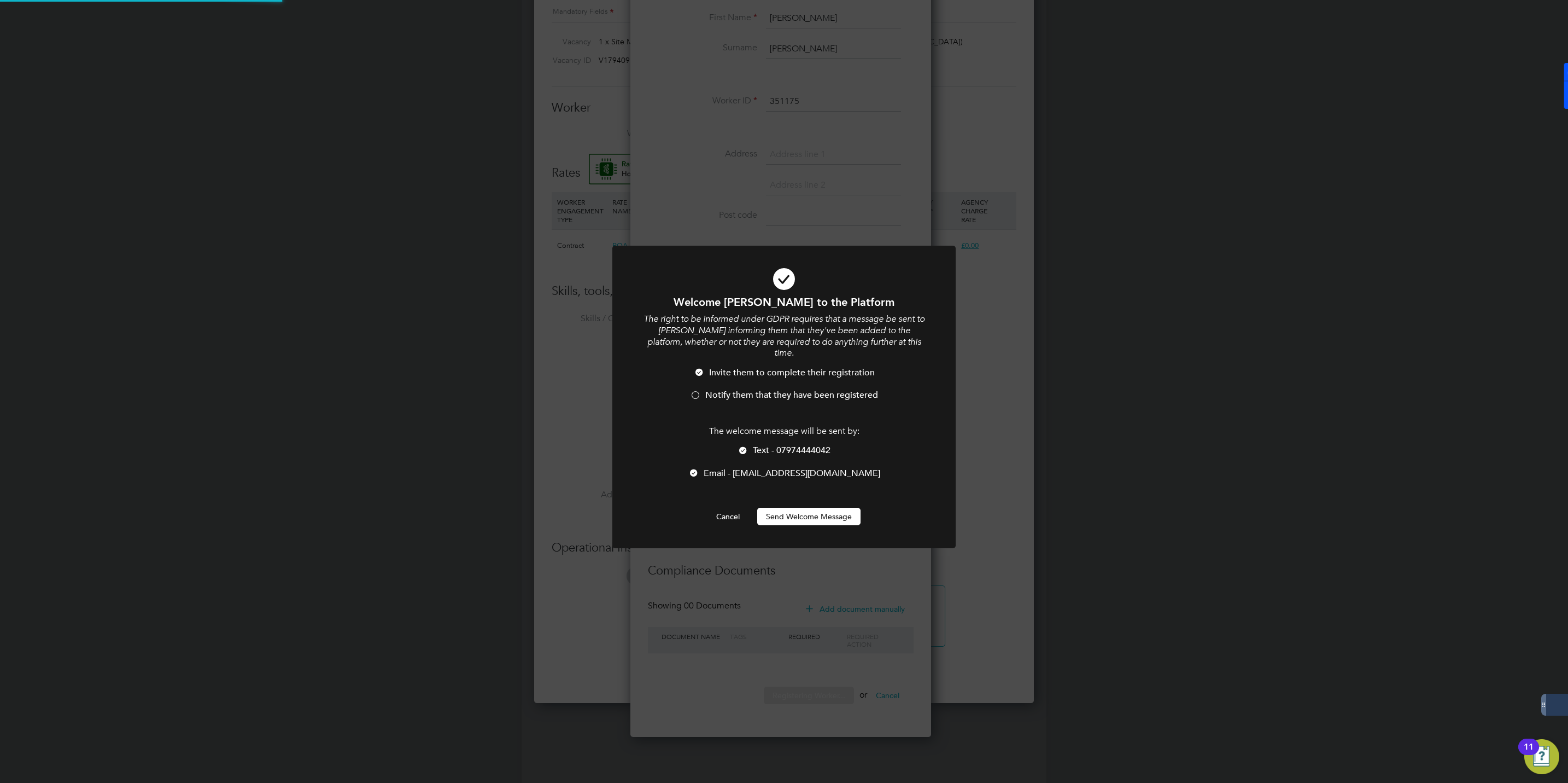
scroll to position [158, 305]
click at [715, 390] on span "Notify them that they have been registered" at bounding box center [791, 395] width 172 height 11
click at [802, 508] on button "Send Welcome Message" at bounding box center [809, 517] width 103 height 18
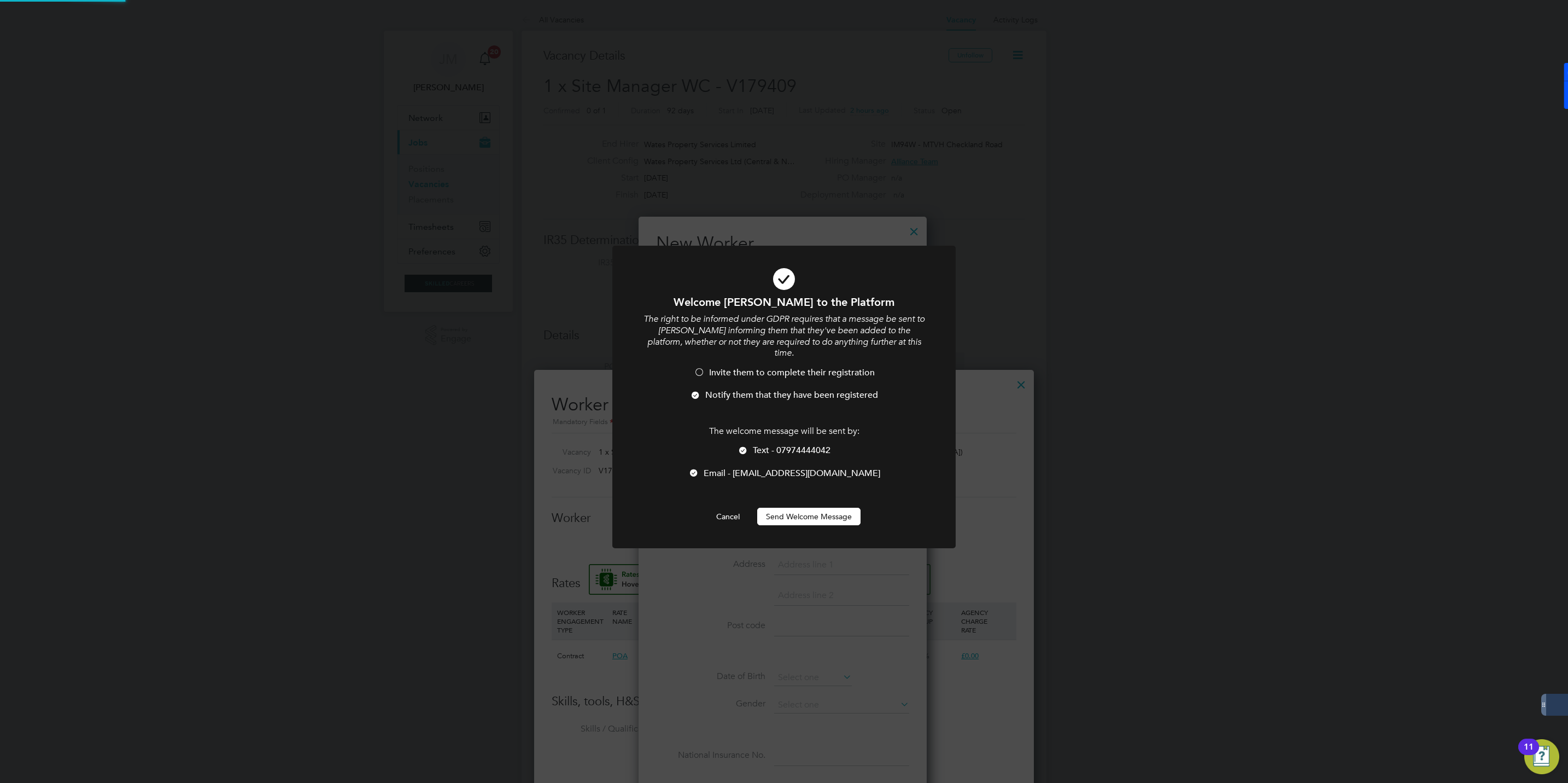
scroll to position [410, 0]
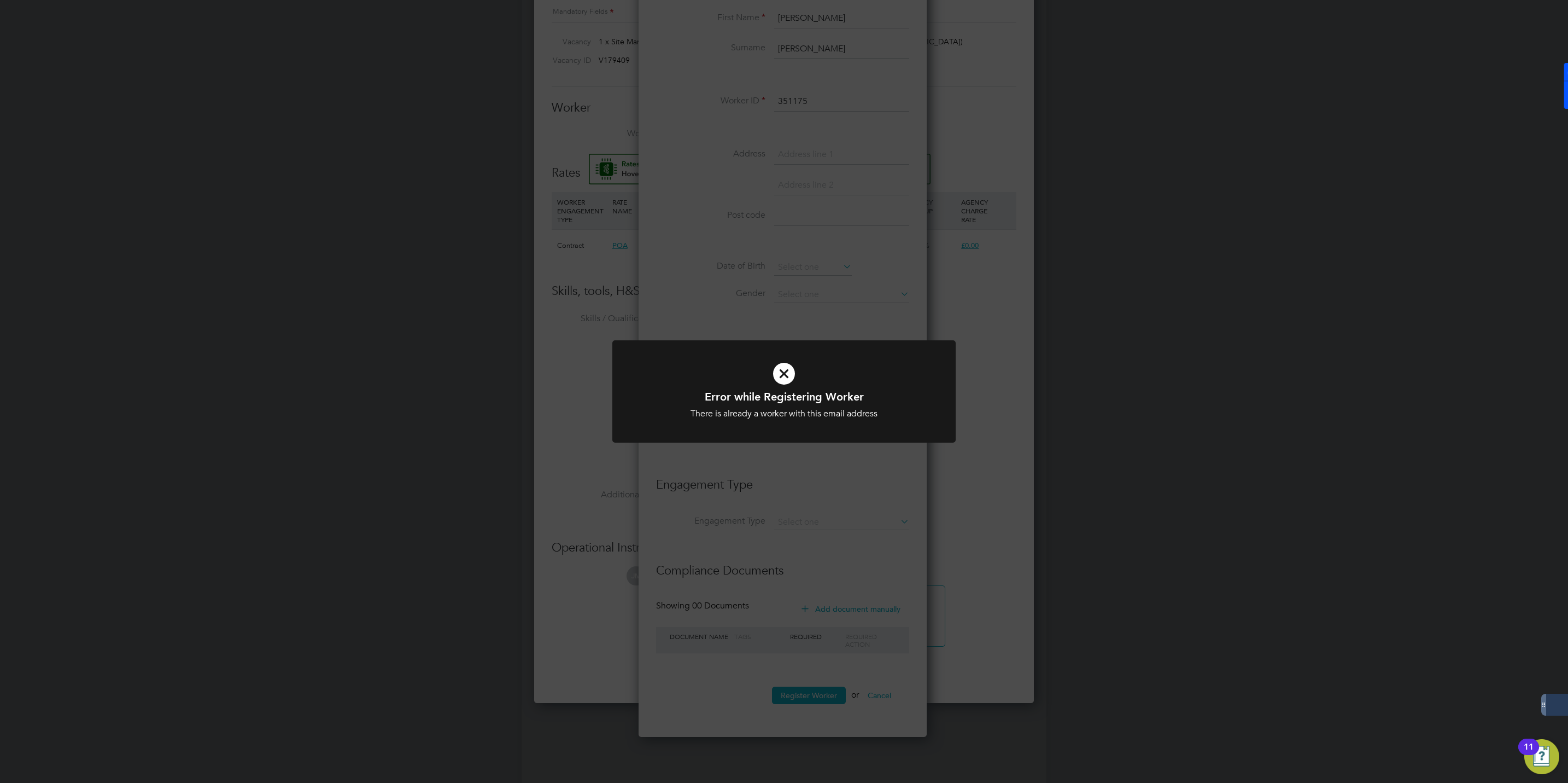
click at [823, 475] on div "Error while Registering Worker There is already a worker with this email addres…" at bounding box center [784, 391] width 1568 height 783
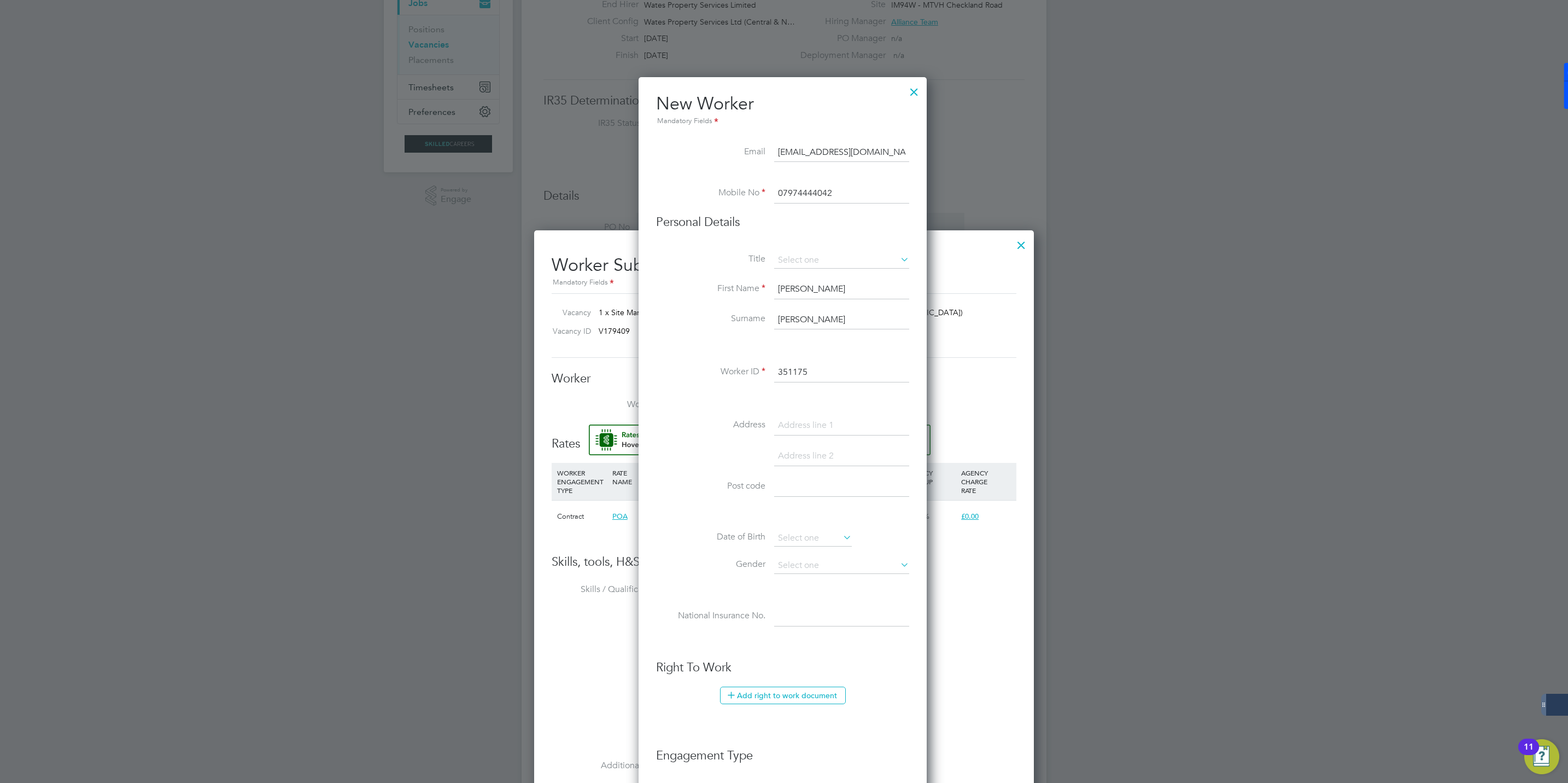
scroll to position [0, 0]
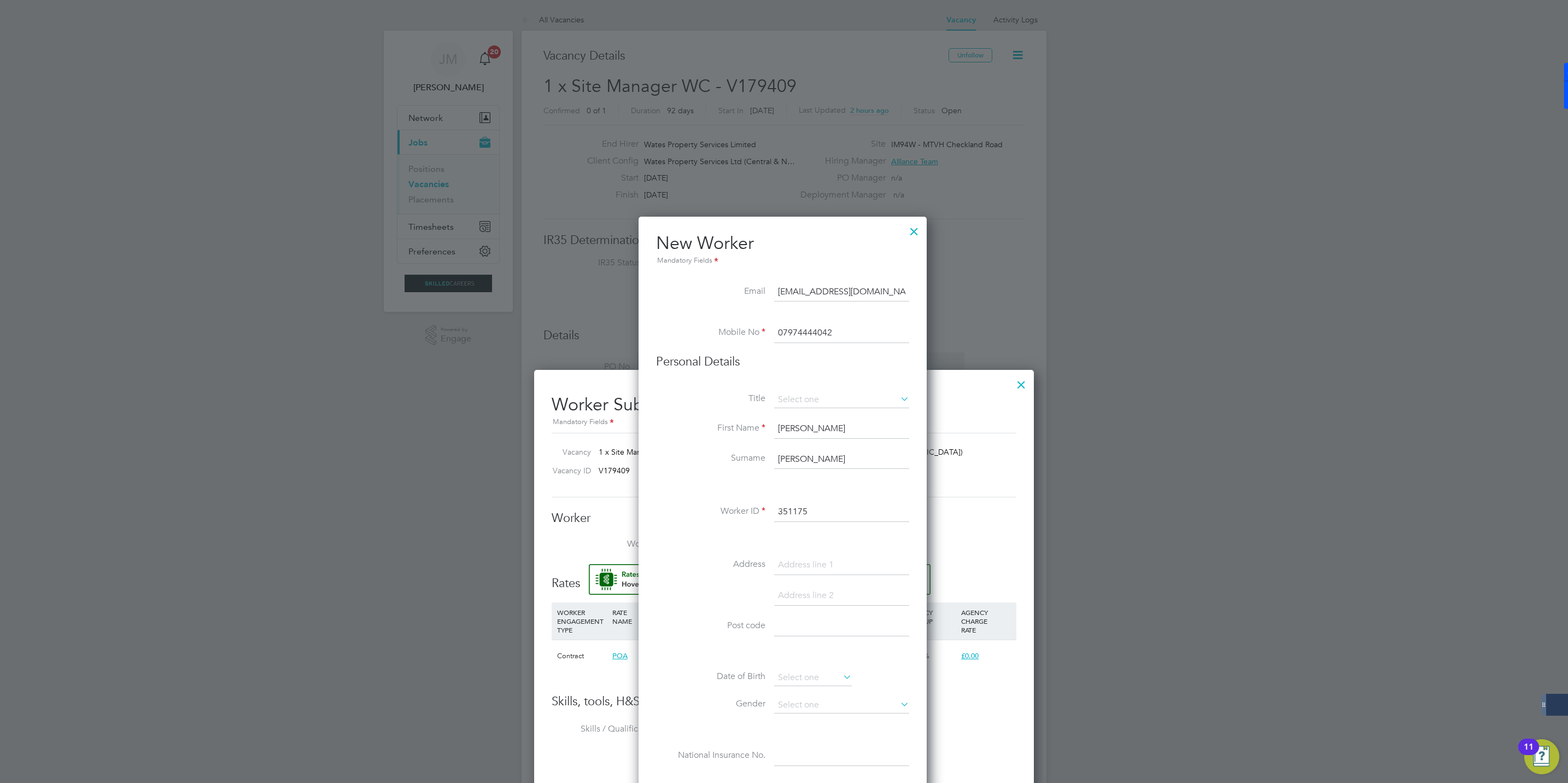
drag, startPoint x: 894, startPoint y: 287, endPoint x: 771, endPoint y: 292, distance: 123.1
click at [771, 292] on li "Email anthonychapman@live.co.uk" at bounding box center [783, 297] width 253 height 30
click at [920, 231] on div at bounding box center [914, 228] width 19 height 19
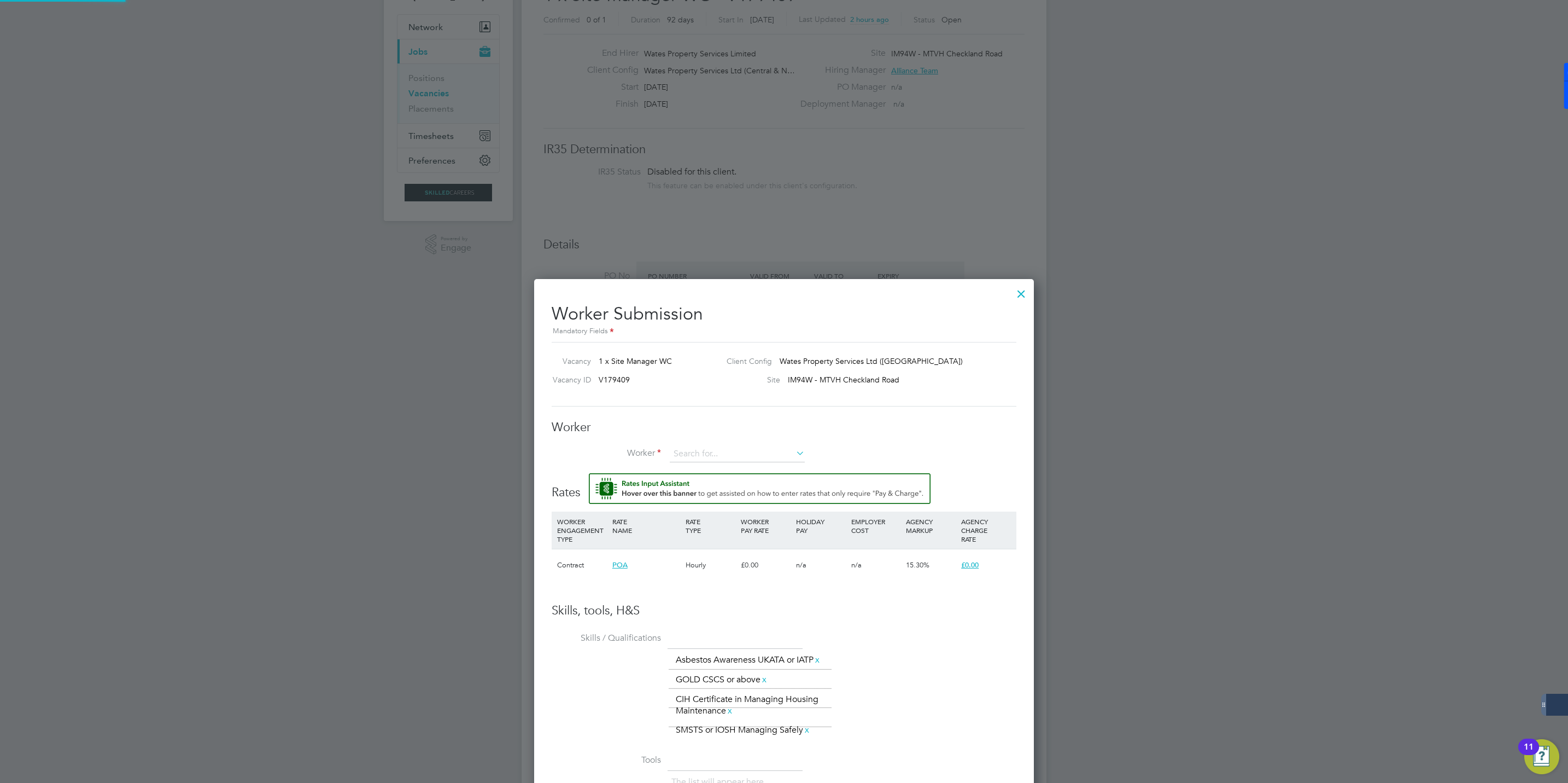
scroll to position [164, 0]
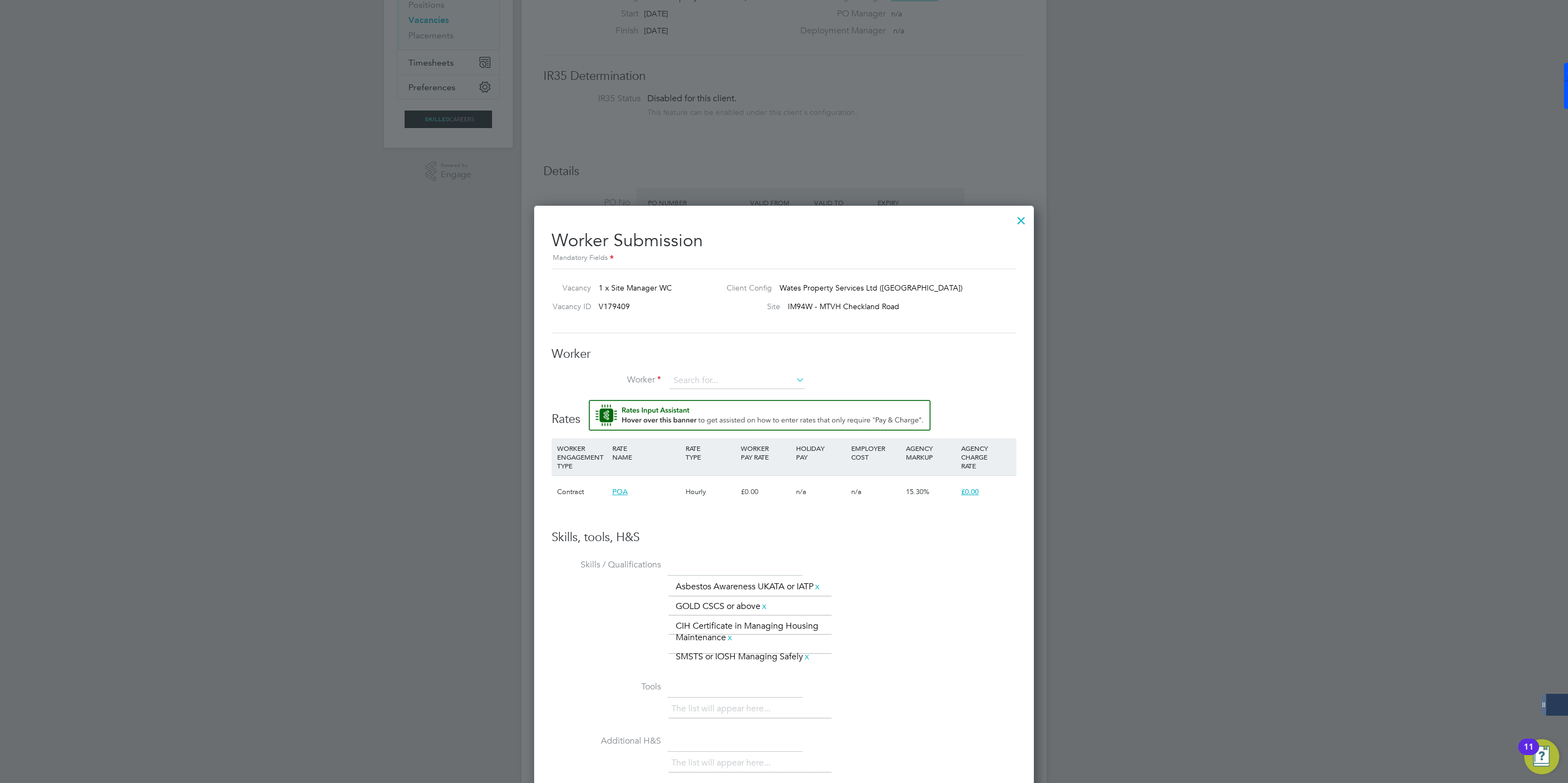
drag, startPoint x: 669, startPoint y: 370, endPoint x: 627, endPoint y: 358, distance: 43.7
click at [621, 357] on h3 "Worker" at bounding box center [783, 354] width 464 height 16
paste input "anthonychapman@live.co.uk"
type input "anthonychapman@live.co.uk"
click at [702, 393] on li "No results found" at bounding box center [736, 396] width 136 height 14
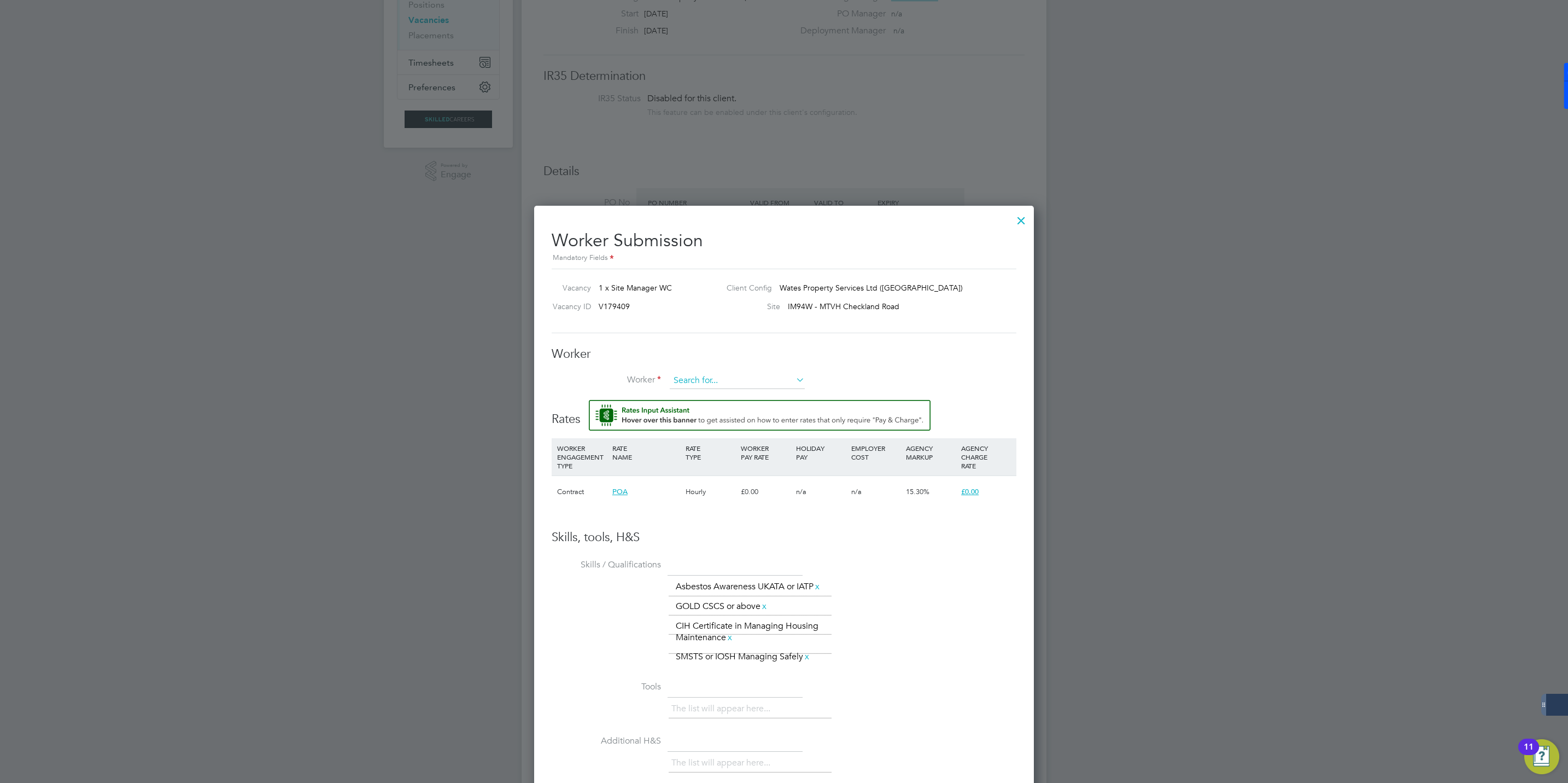
click at [692, 378] on input at bounding box center [737, 381] width 135 height 16
click at [700, 414] on li "+ Add new" at bounding box center [736, 411] width 136 height 15
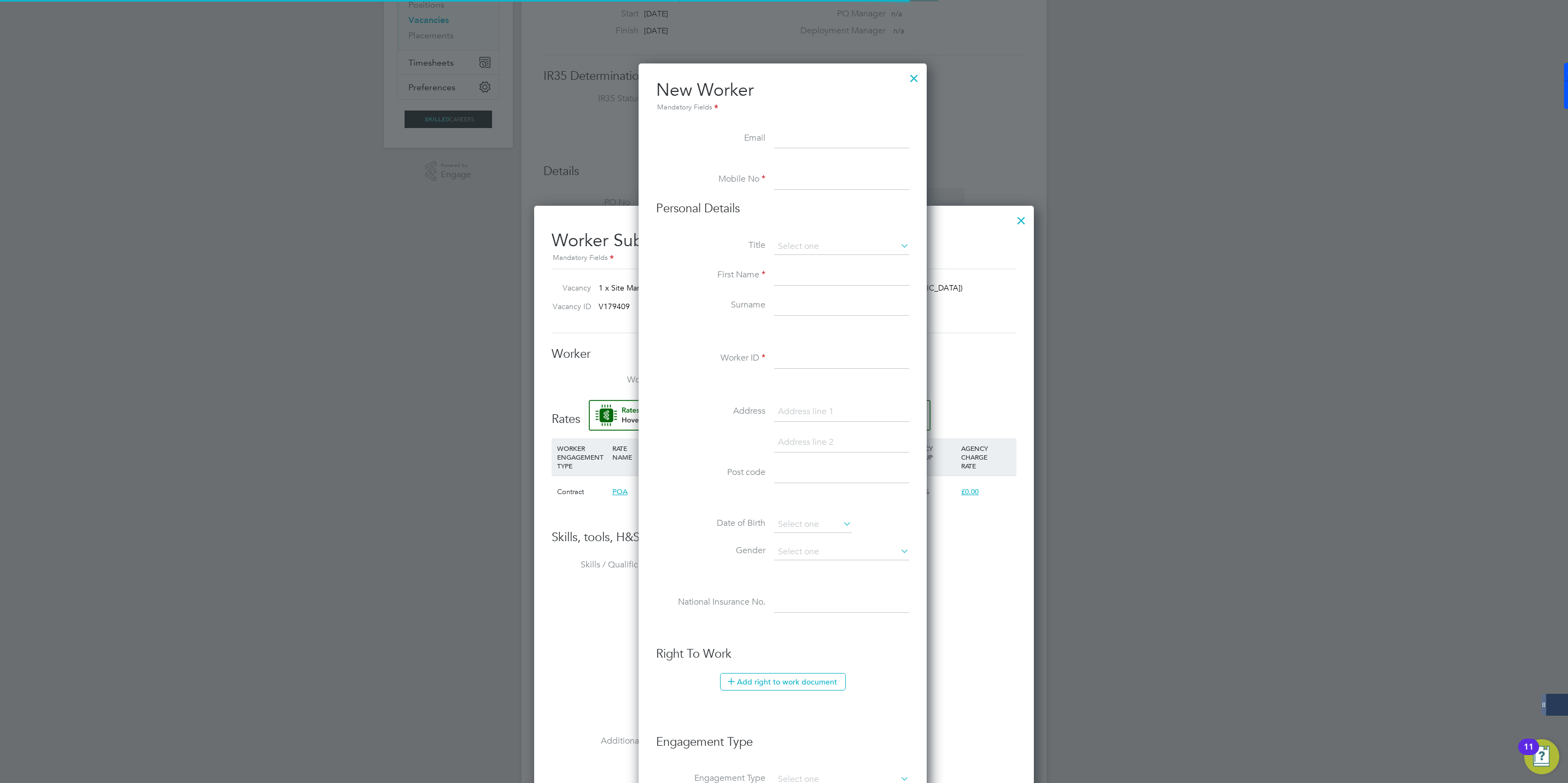
scroll to position [934, 291]
drag, startPoint x: 796, startPoint y: 127, endPoint x: 786, endPoint y: 145, distance: 20.6
paste input "anthonychapman@live.co.uk"
type input "anthonychapman@live.co.uk"
type input "351175"
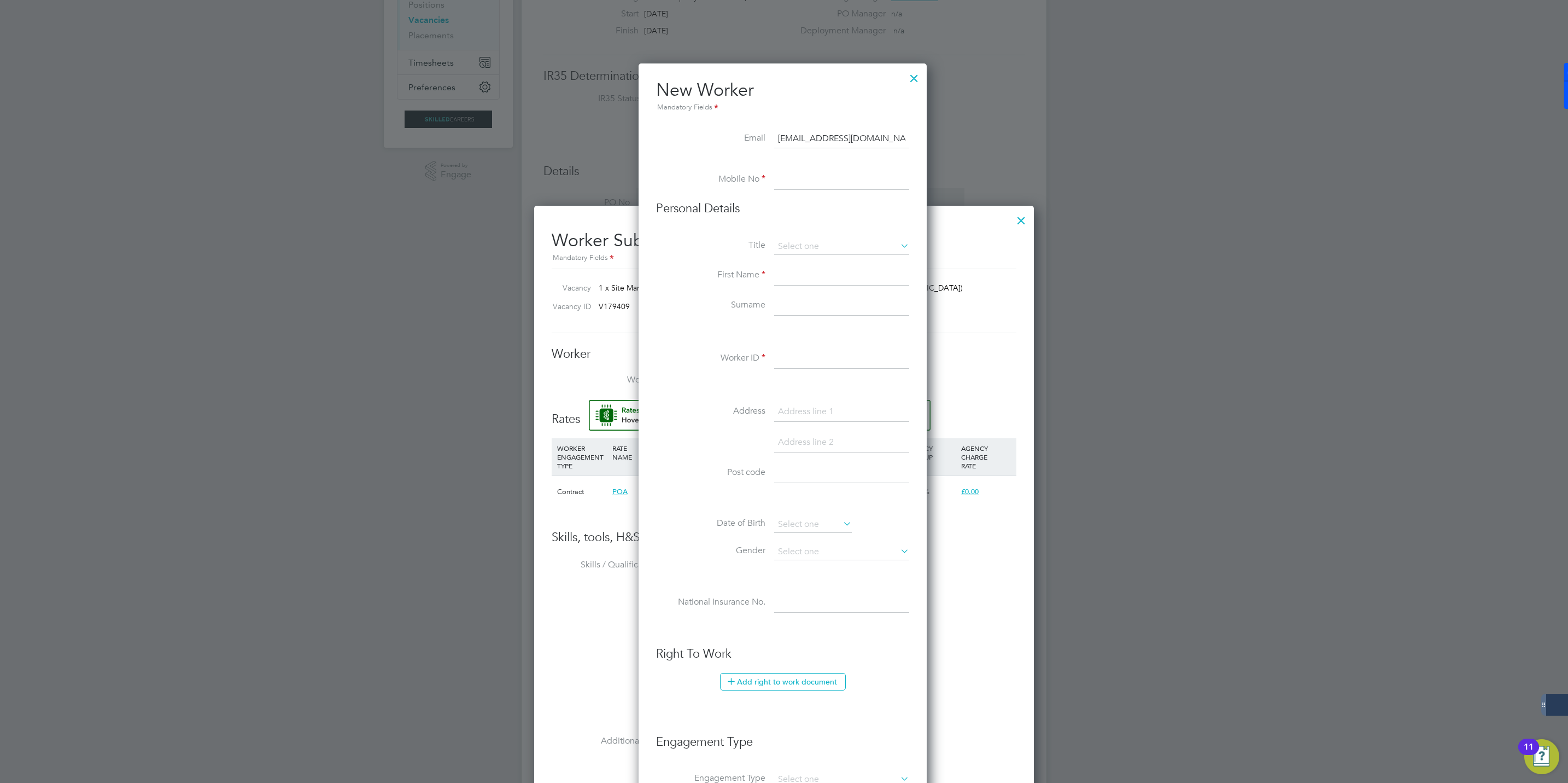
type input "07974444042"
type input "Anthony"
type input "Chapman"
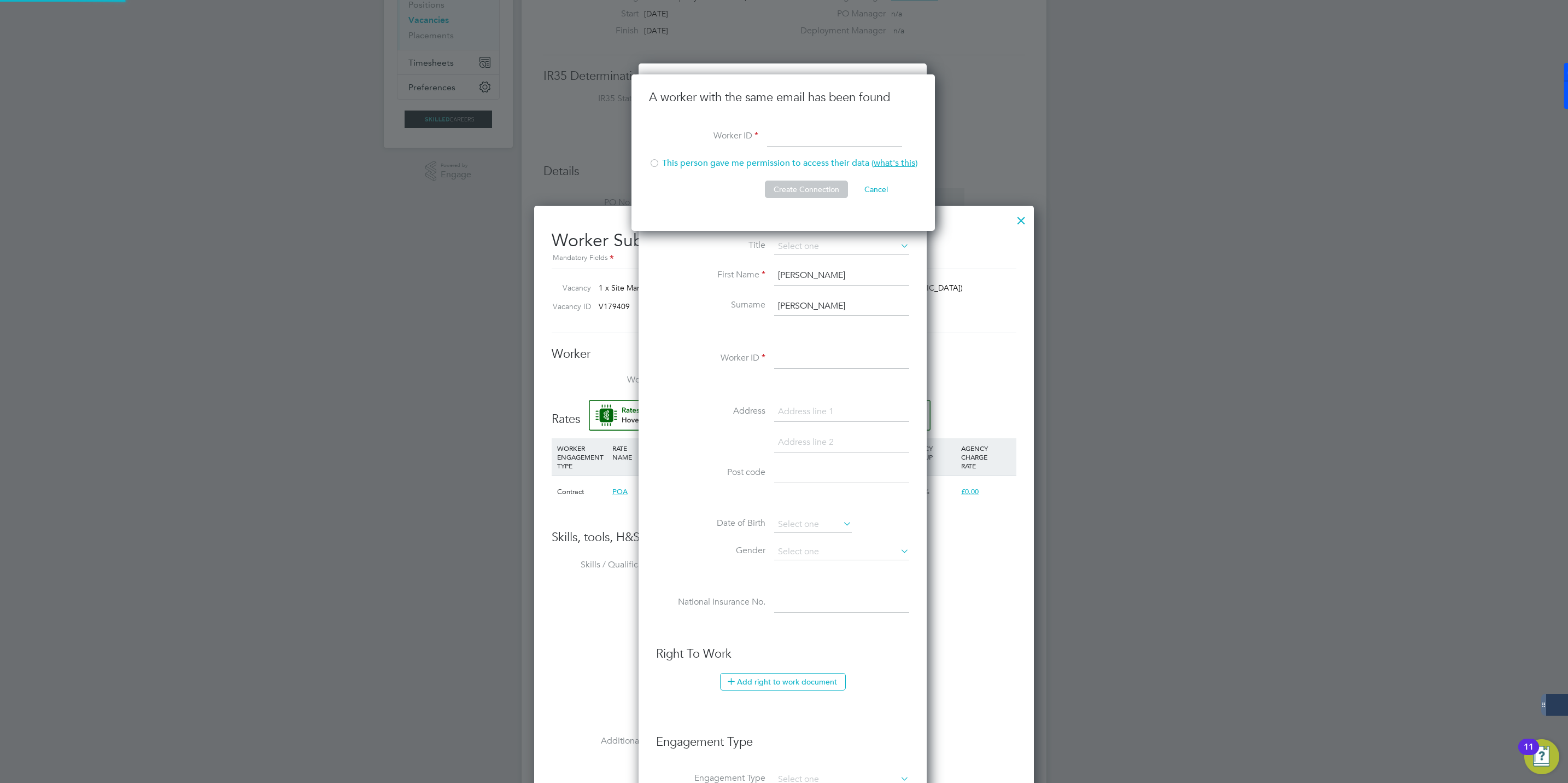
scroll to position [158, 305]
type input "anthonychapman@live.co.uk"
drag, startPoint x: 774, startPoint y: 137, endPoint x: 785, endPoint y: 135, distance: 11.2
click at [774, 137] on input at bounding box center [835, 137] width 135 height 19
paste input "351175"
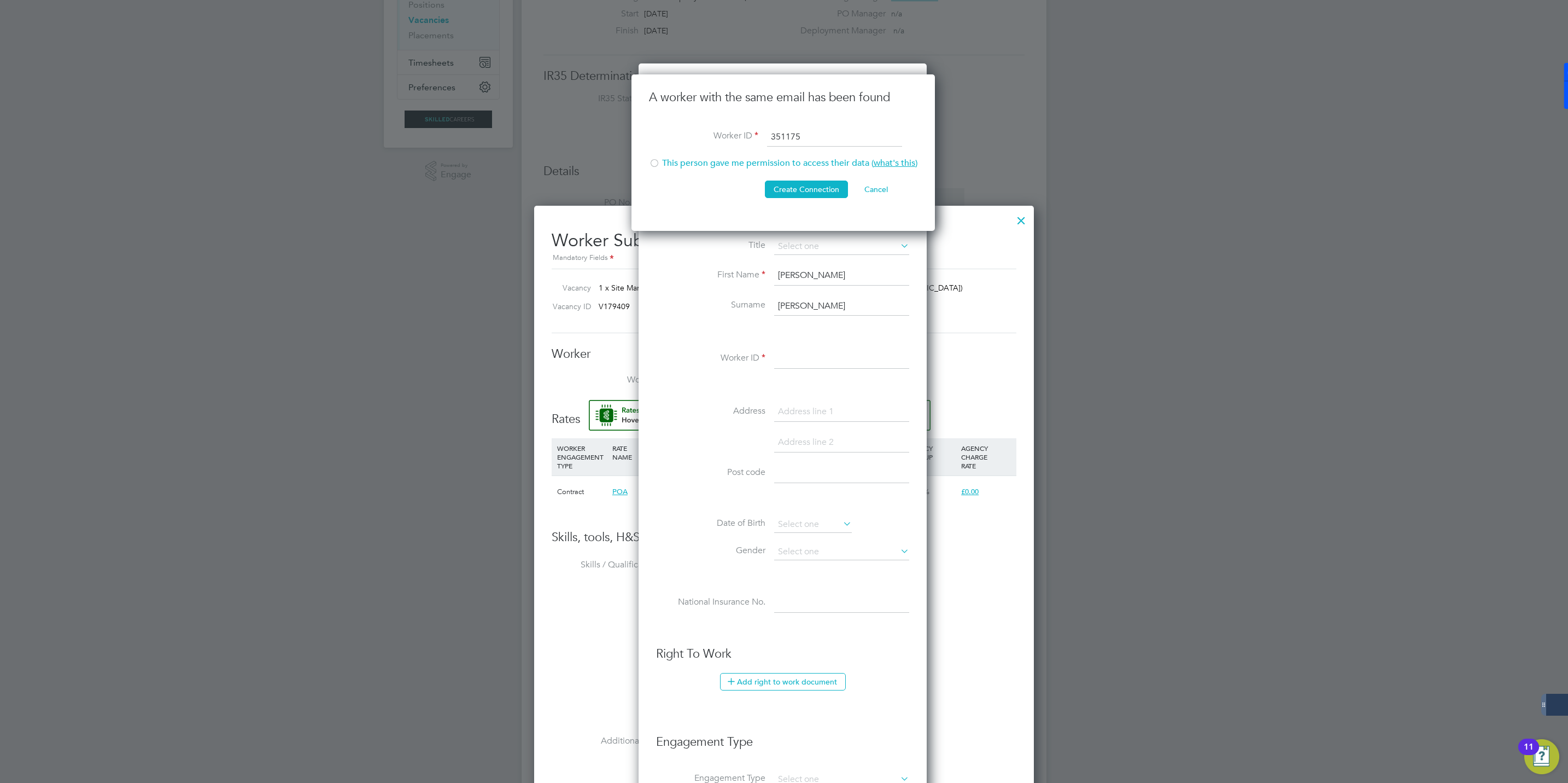
type input "351175"
click at [658, 164] on div at bounding box center [654, 164] width 11 height 11
click at [817, 189] on button "Create Connection" at bounding box center [806, 190] width 83 height 18
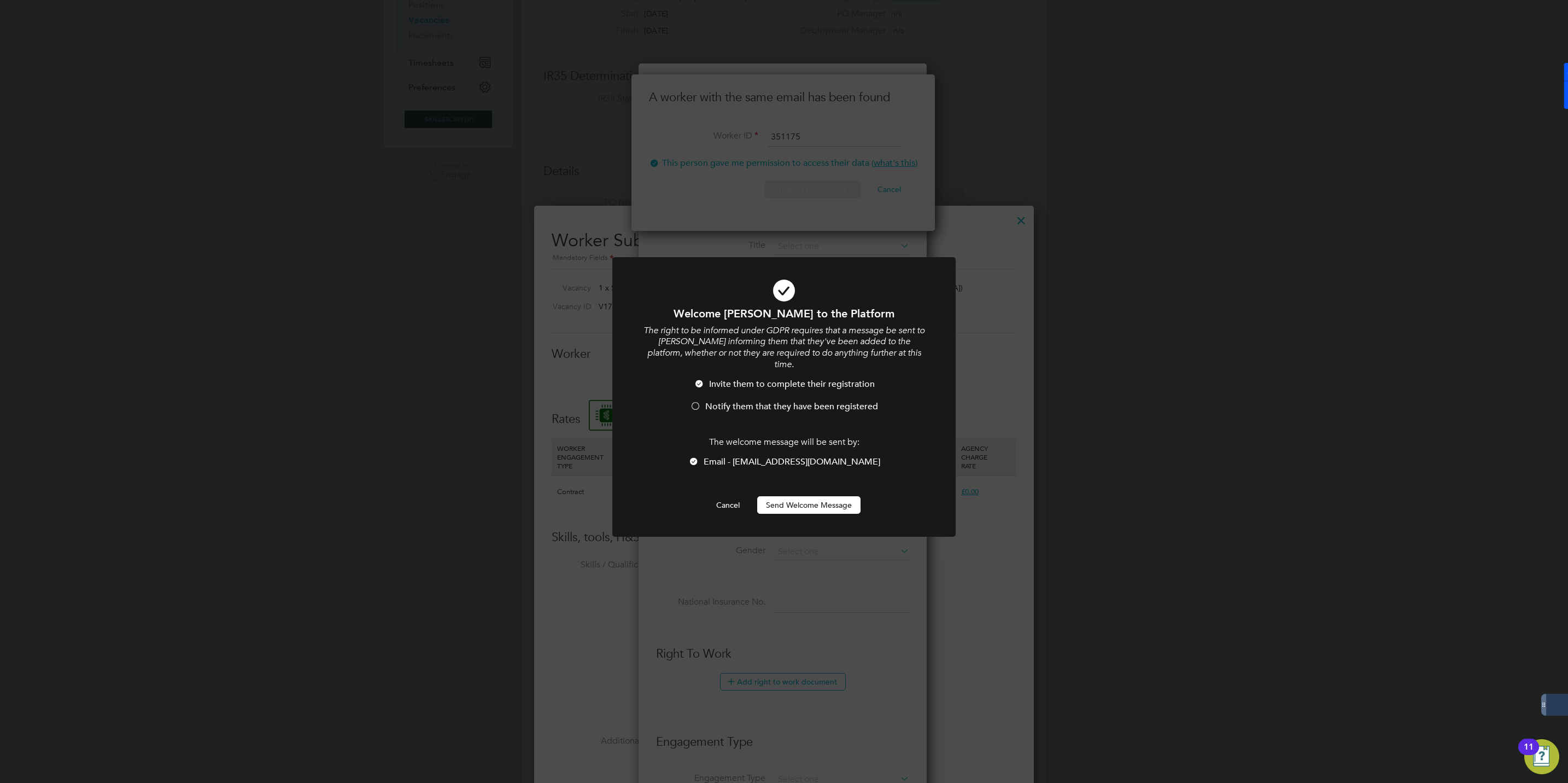
scroll to position [0, 0]
click at [753, 401] on span "Notify them that they have been registered" at bounding box center [791, 406] width 172 height 11
click at [758, 496] on button "Send Welcome Message" at bounding box center [809, 505] width 103 height 18
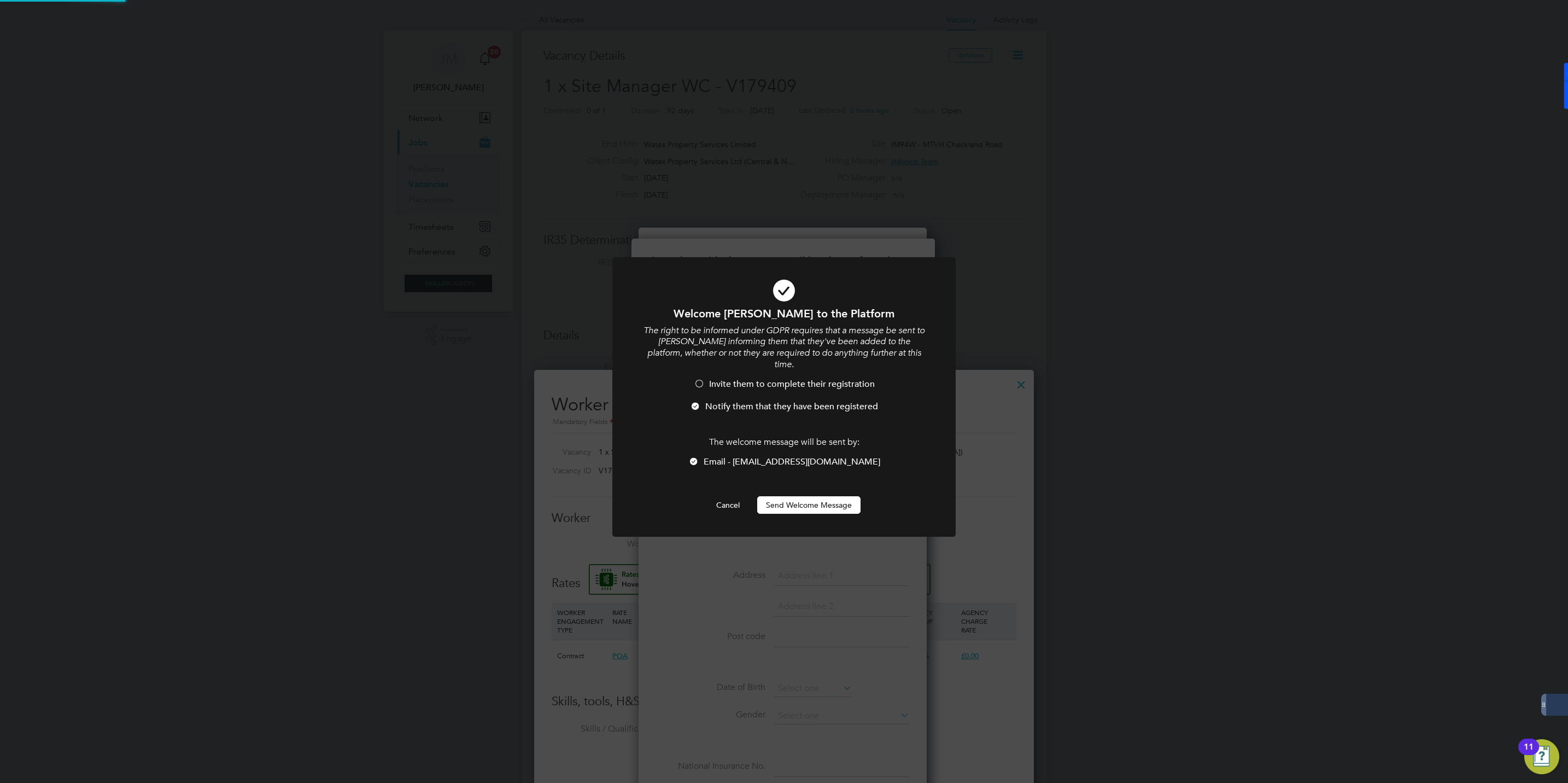
scroll to position [164, 0]
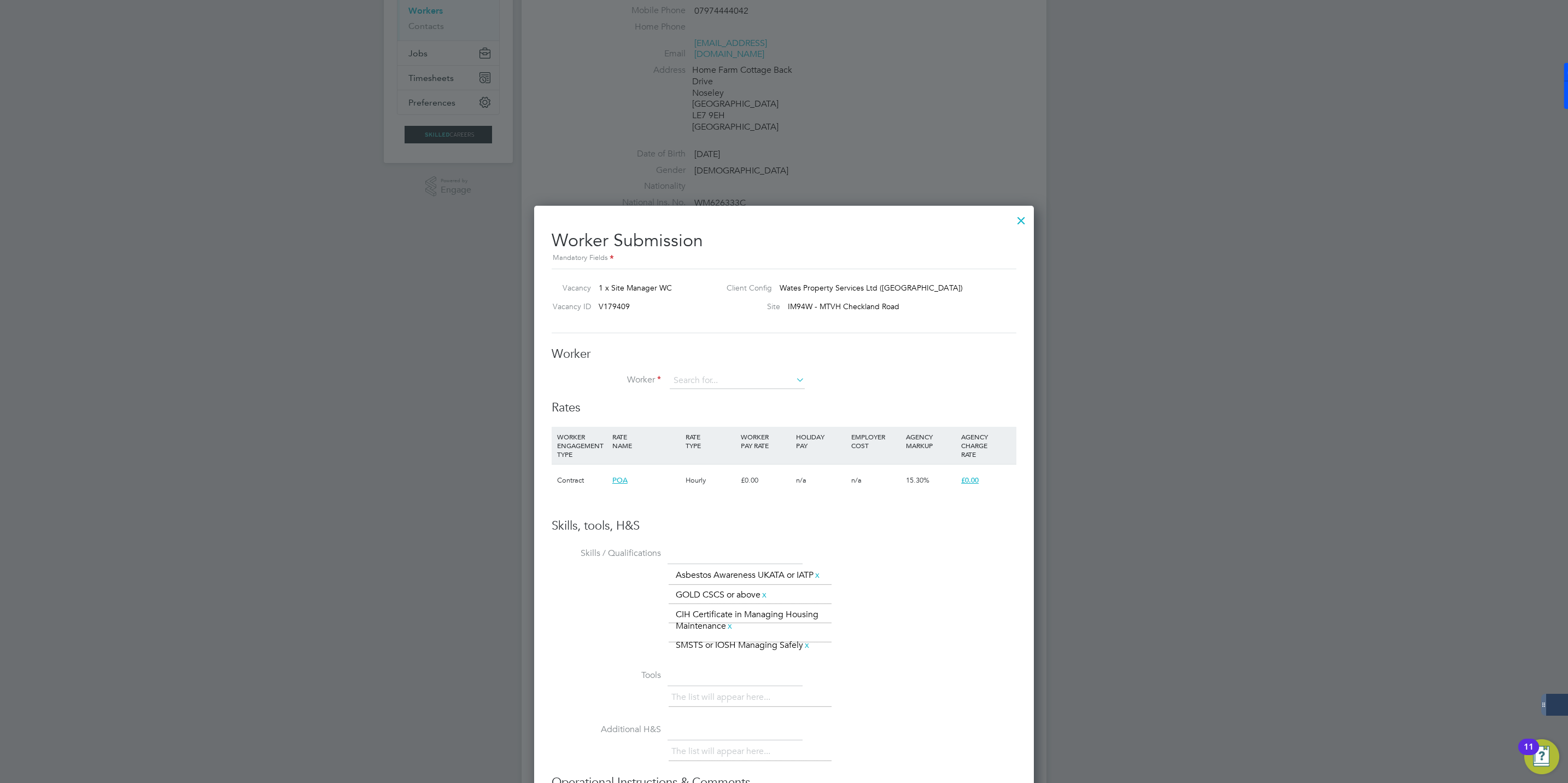
scroll to position [328, 0]
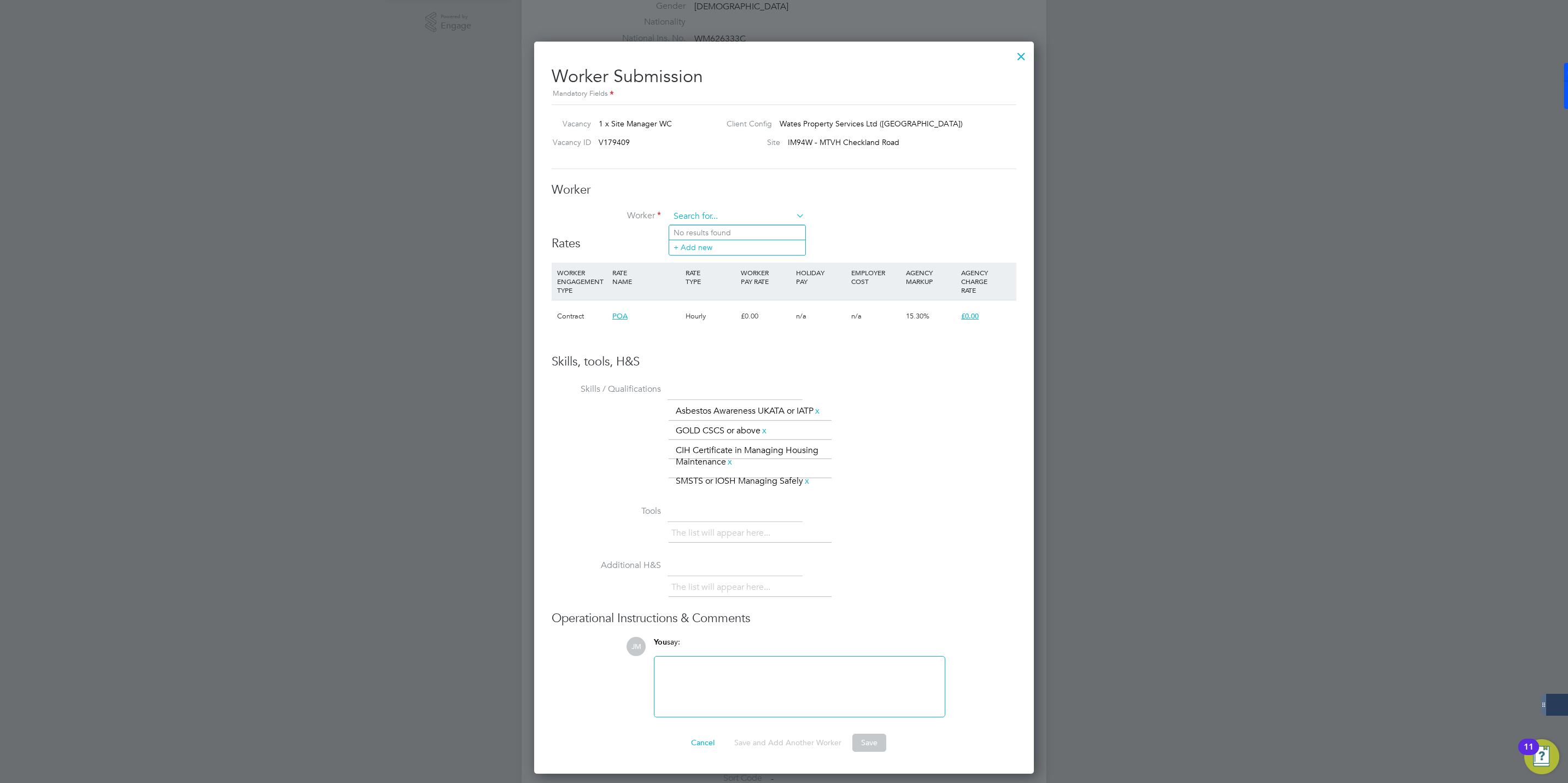
click at [719, 220] on input at bounding box center [737, 216] width 135 height 16
click at [729, 263] on li "Anthony Chapman (351175)" at bounding box center [806, 262] width 274 height 15
type input "Anthony Chapman (351175)"
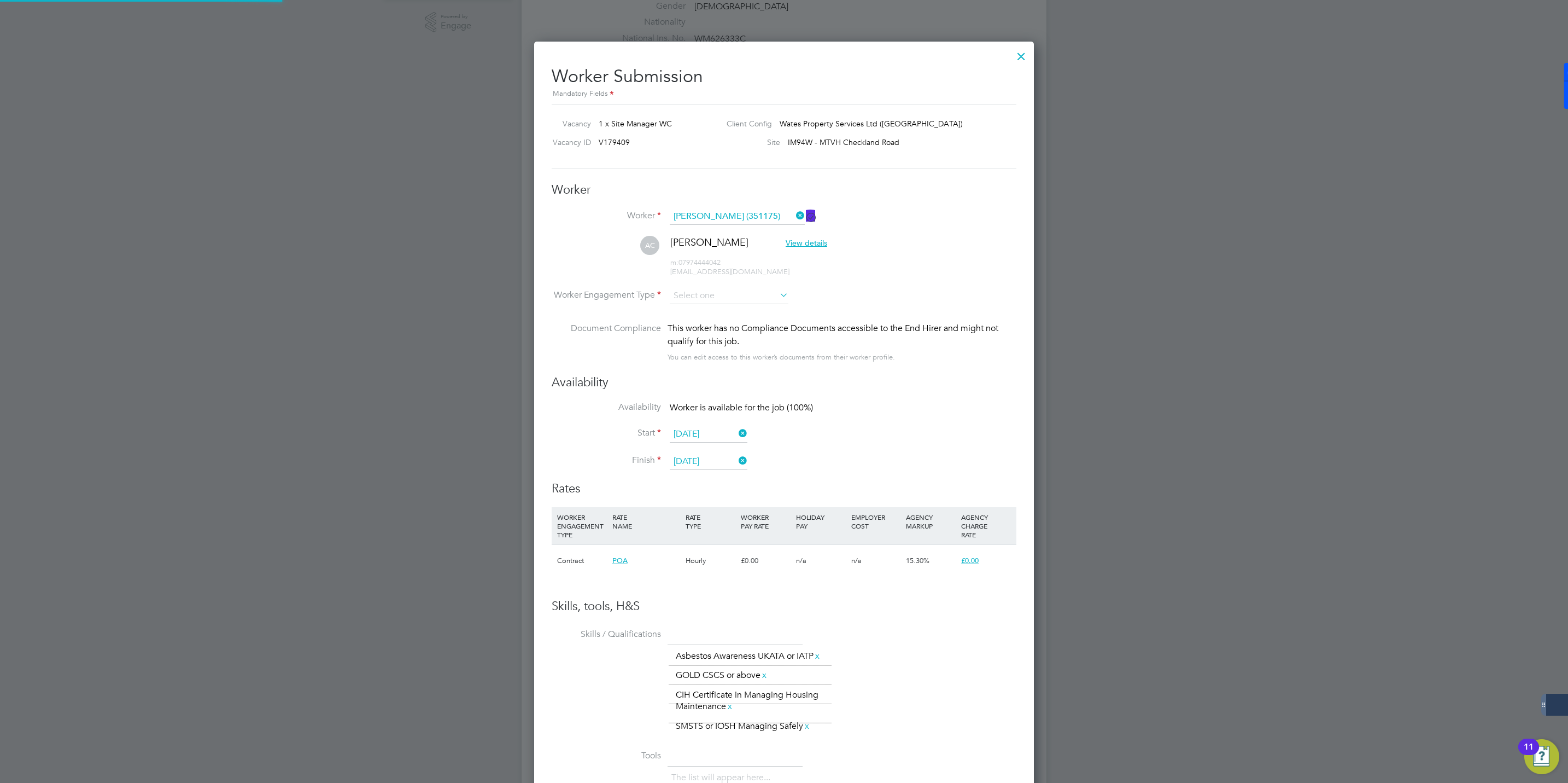
scroll to position [979, 500]
click at [724, 299] on input at bounding box center [729, 297] width 119 height 16
click at [704, 307] on li "Contract" at bounding box center [728, 312] width 120 height 14
type input "Contract"
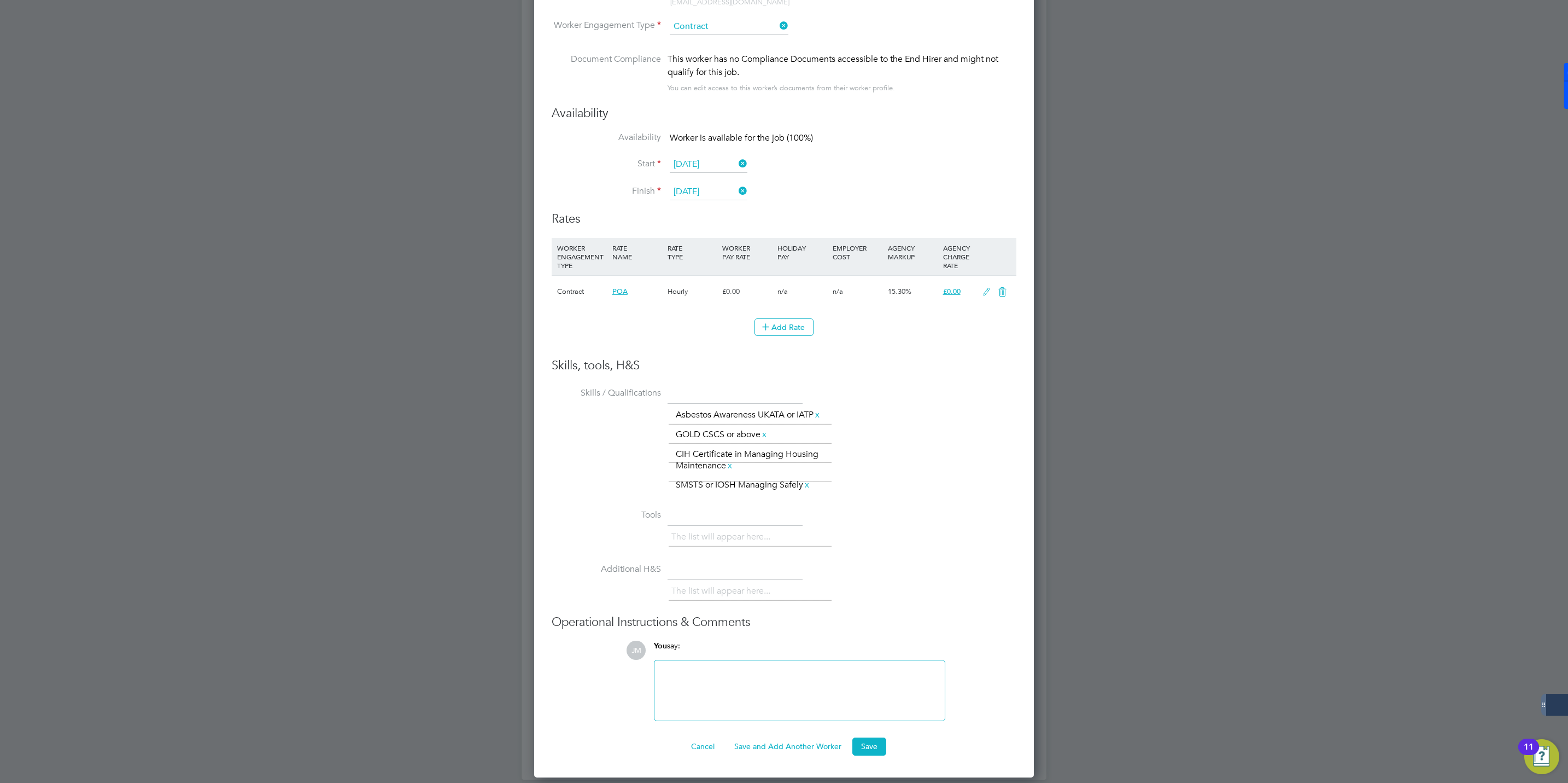
scroll to position [603, 0]
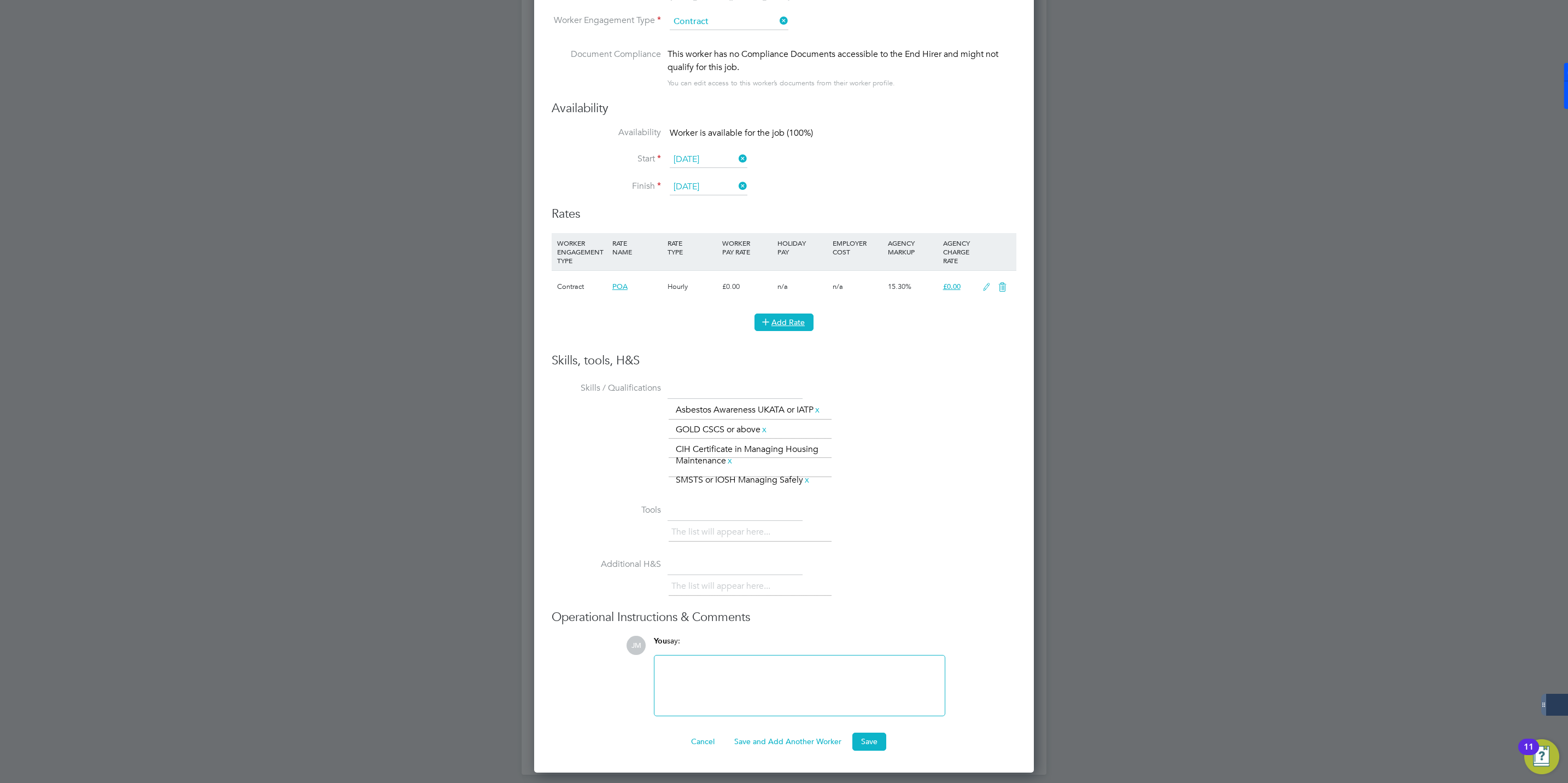
click at [785, 325] on button "Add Rate" at bounding box center [783, 323] width 59 height 18
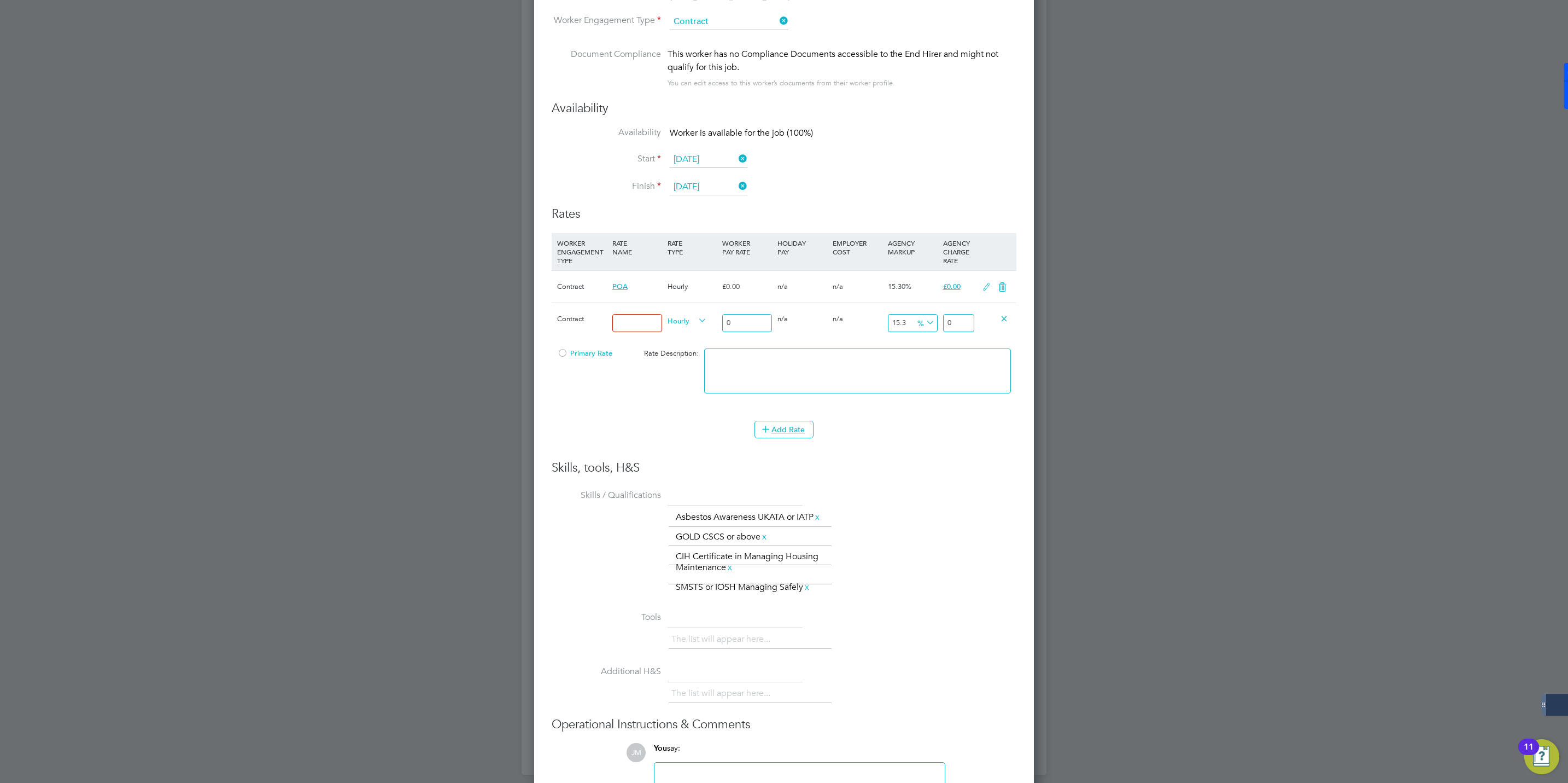
click at [649, 322] on input at bounding box center [637, 323] width 50 height 18
type input "Rate"
click at [750, 323] on input "0" at bounding box center [747, 323] width 50 height 18
click at [694, 320] on span "Hourly" at bounding box center [687, 320] width 39 height 12
click at [684, 347] on li "DAILY" at bounding box center [687, 347] width 48 height 13
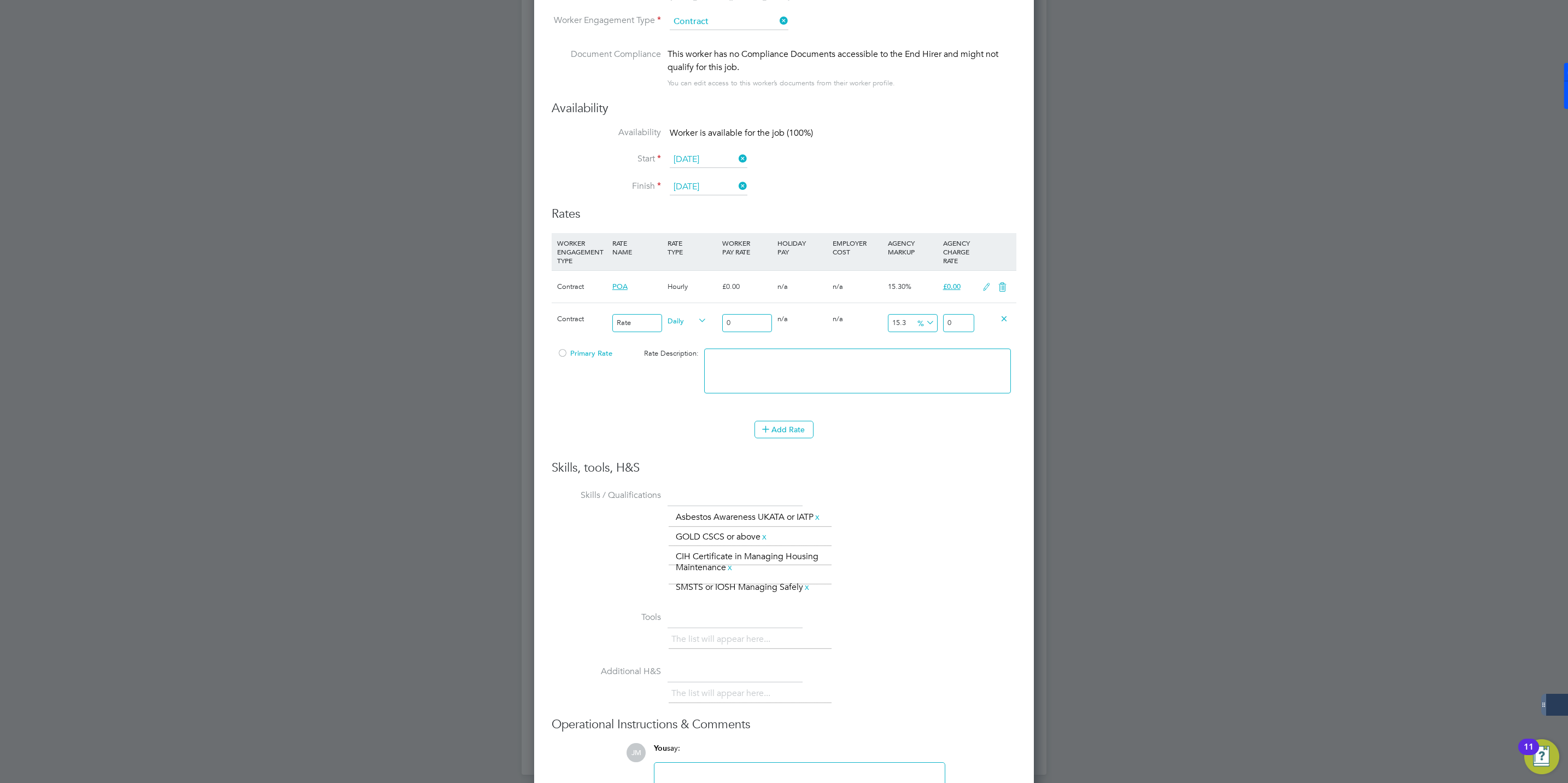
click at [739, 322] on input "0" at bounding box center [747, 323] width 50 height 18
type input "3"
type input "3.459"
type input "33"
type input "38.049"
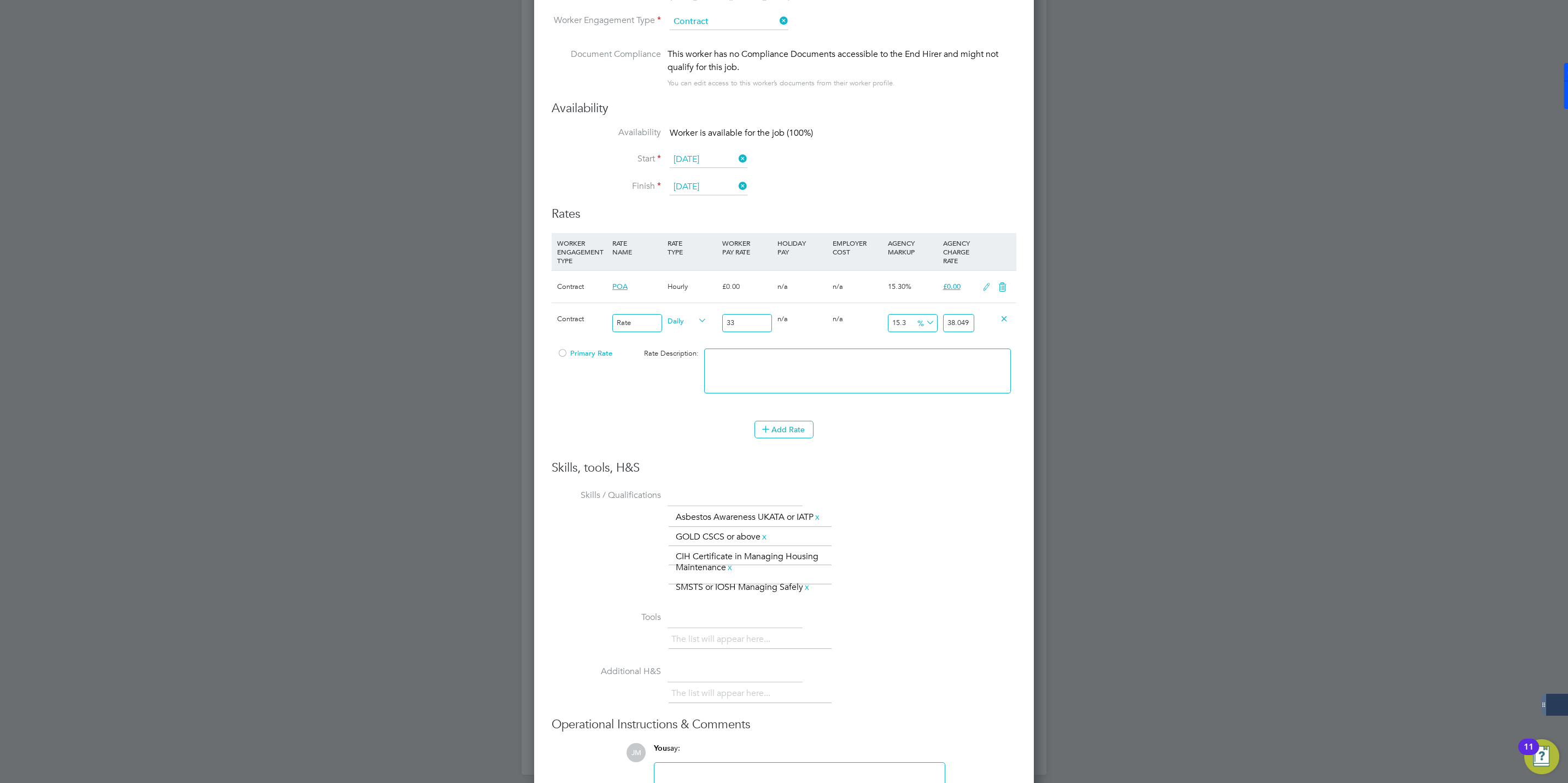
type input "330"
type input "380.49"
type input "330"
click at [565, 353] on div at bounding box center [563, 356] width 11 height 8
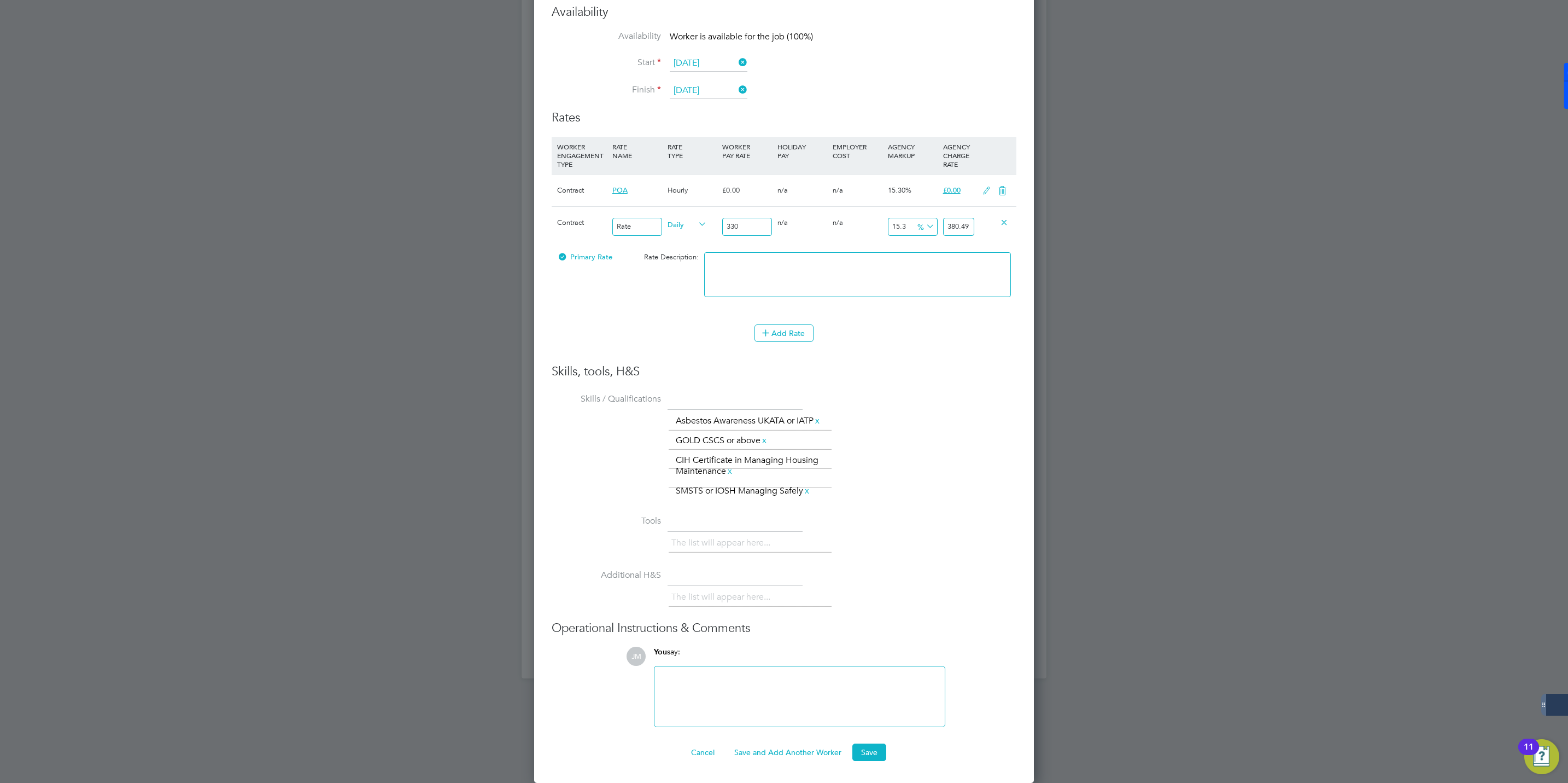
scroll to position [703, 0]
click at [867, 750] on button "Save" at bounding box center [869, 753] width 34 height 18
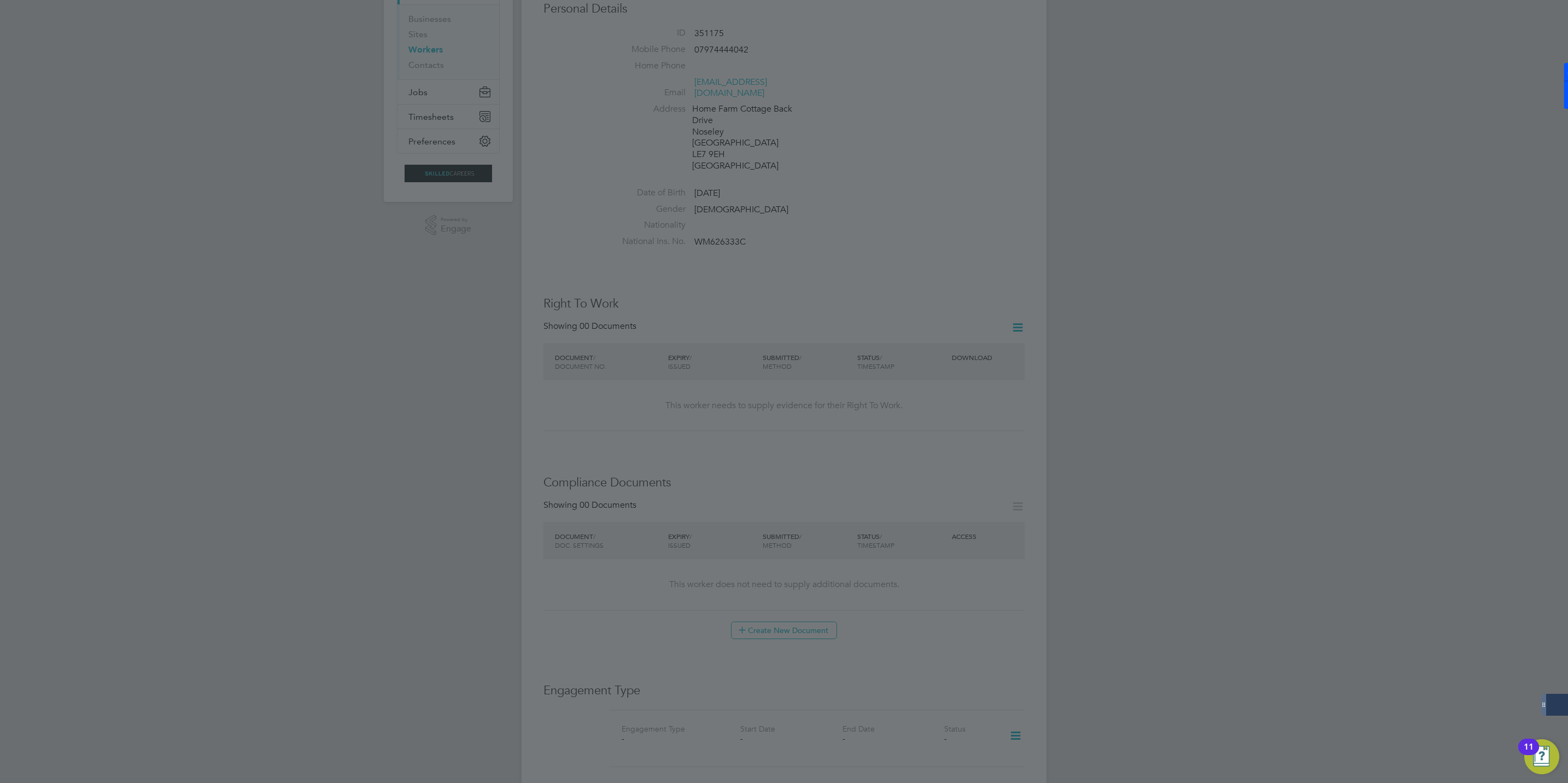
scroll to position [0, 0]
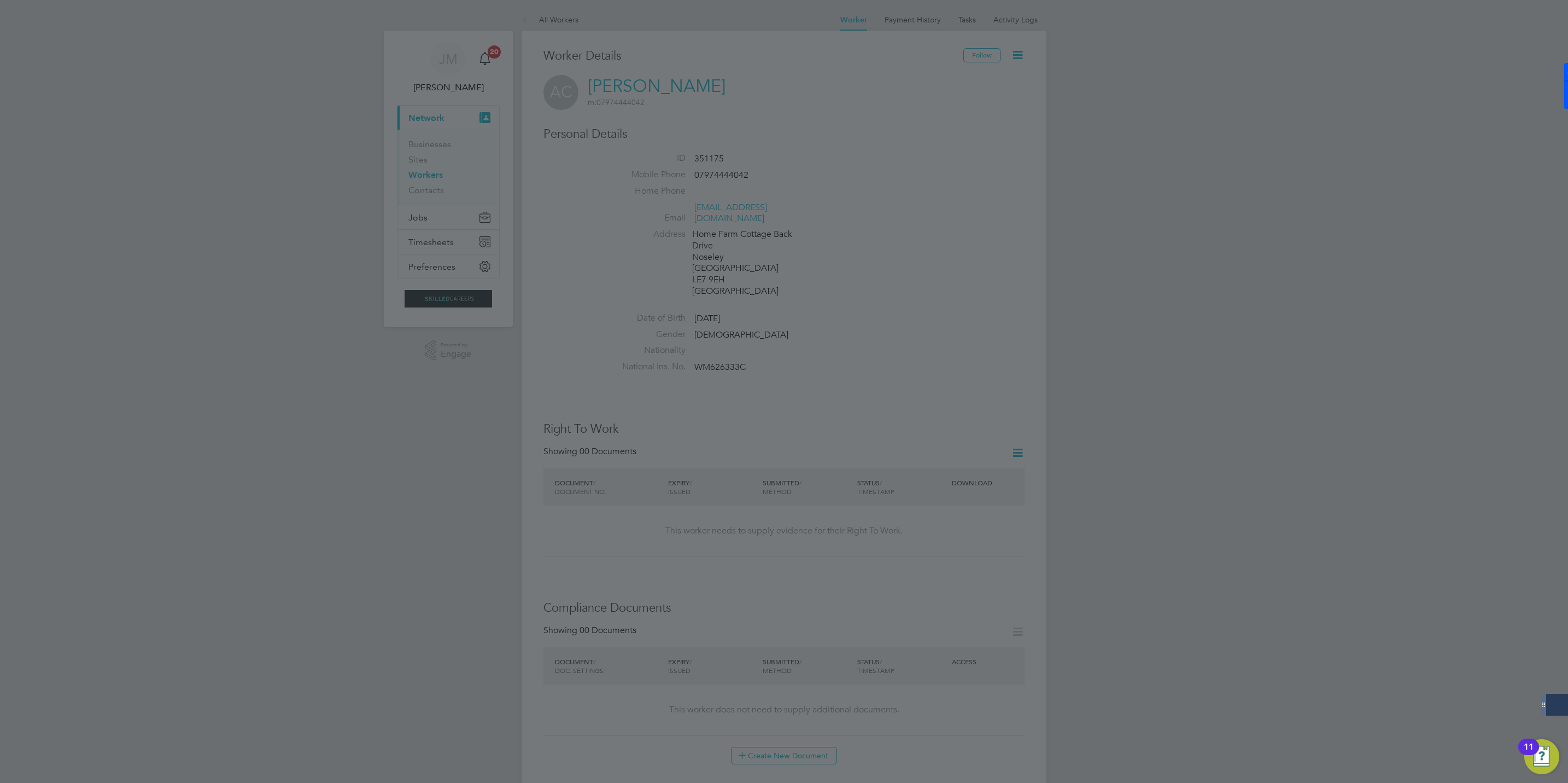
click at [860, 185] on div at bounding box center [784, 391] width 1568 height 783
drag, startPoint x: 202, startPoint y: 144, endPoint x: 414, endPoint y: 7, distance: 252.4
click at [212, 129] on div at bounding box center [784, 391] width 1568 height 783
click at [548, 13] on div at bounding box center [784, 391] width 1568 height 783
click at [527, 22] on div at bounding box center [784, 391] width 1568 height 783
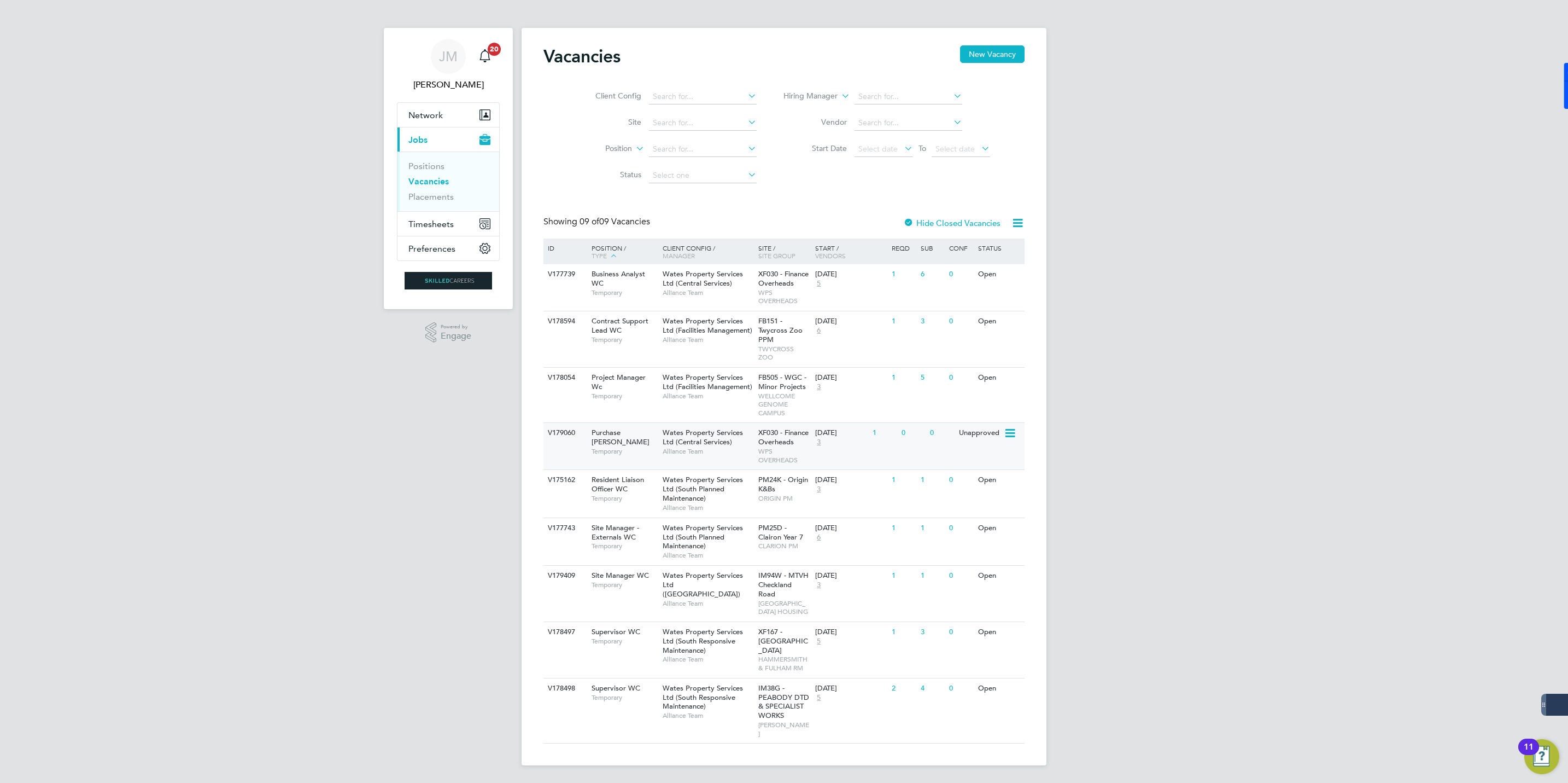
scroll to position [15, 0]
click at [774, 570] on span "IM94W - MTVH Checkland Road" at bounding box center [783, 584] width 51 height 28
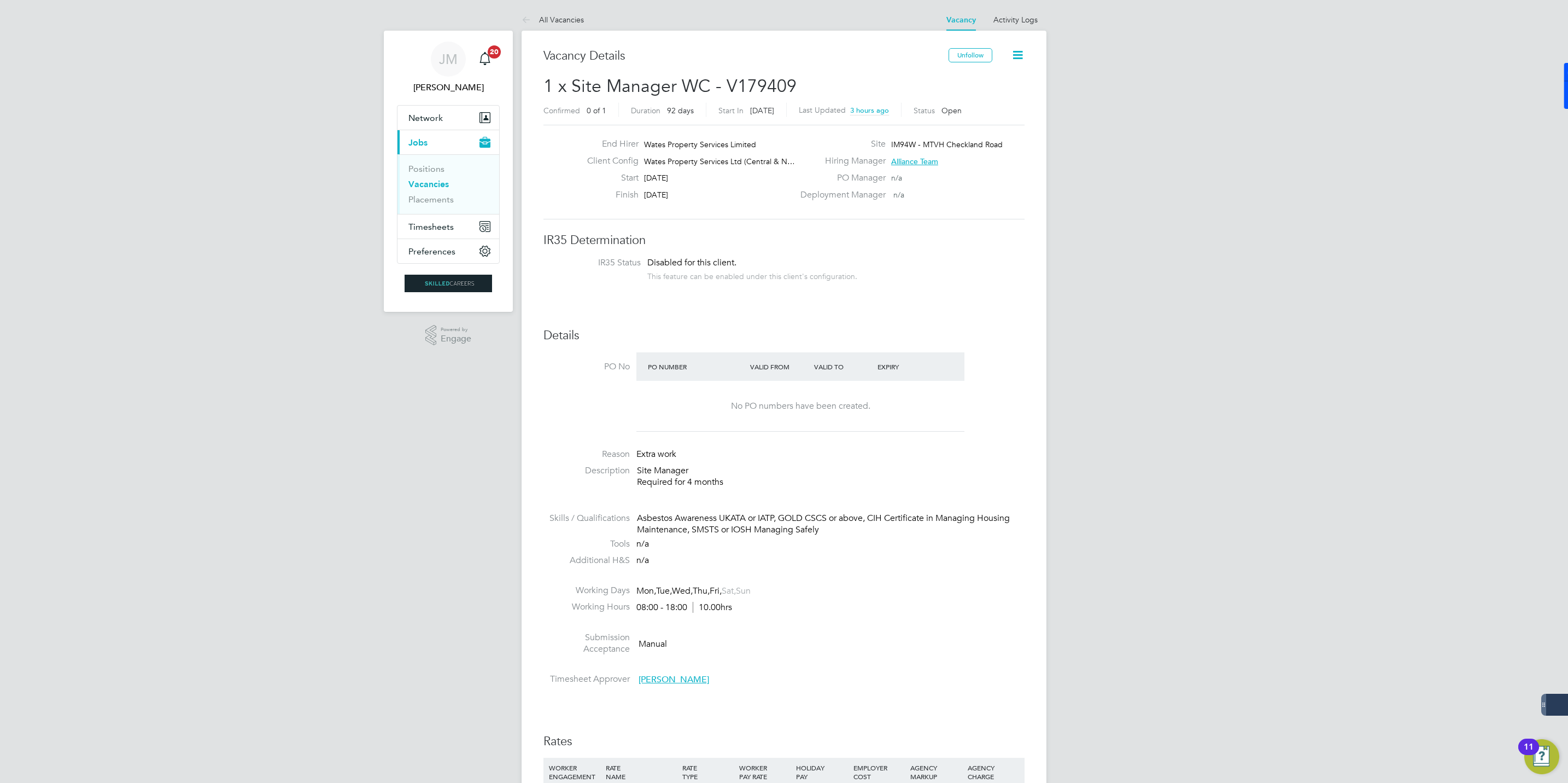
click at [909, 144] on span "IM94W - MTVH Checkland Road" at bounding box center [947, 144] width 111 height 10
drag, startPoint x: 923, startPoint y: 140, endPoint x: 1002, endPoint y: 146, distance: 79.2
click at [1002, 146] on div "Site IM94W - MTVH Checkland Road" at bounding box center [911, 146] width 235 height 17
copy span "MTVH Checkland Road"
click at [973, 140] on span "IM94W - MTVH Checkland Road" at bounding box center [947, 144] width 111 height 10
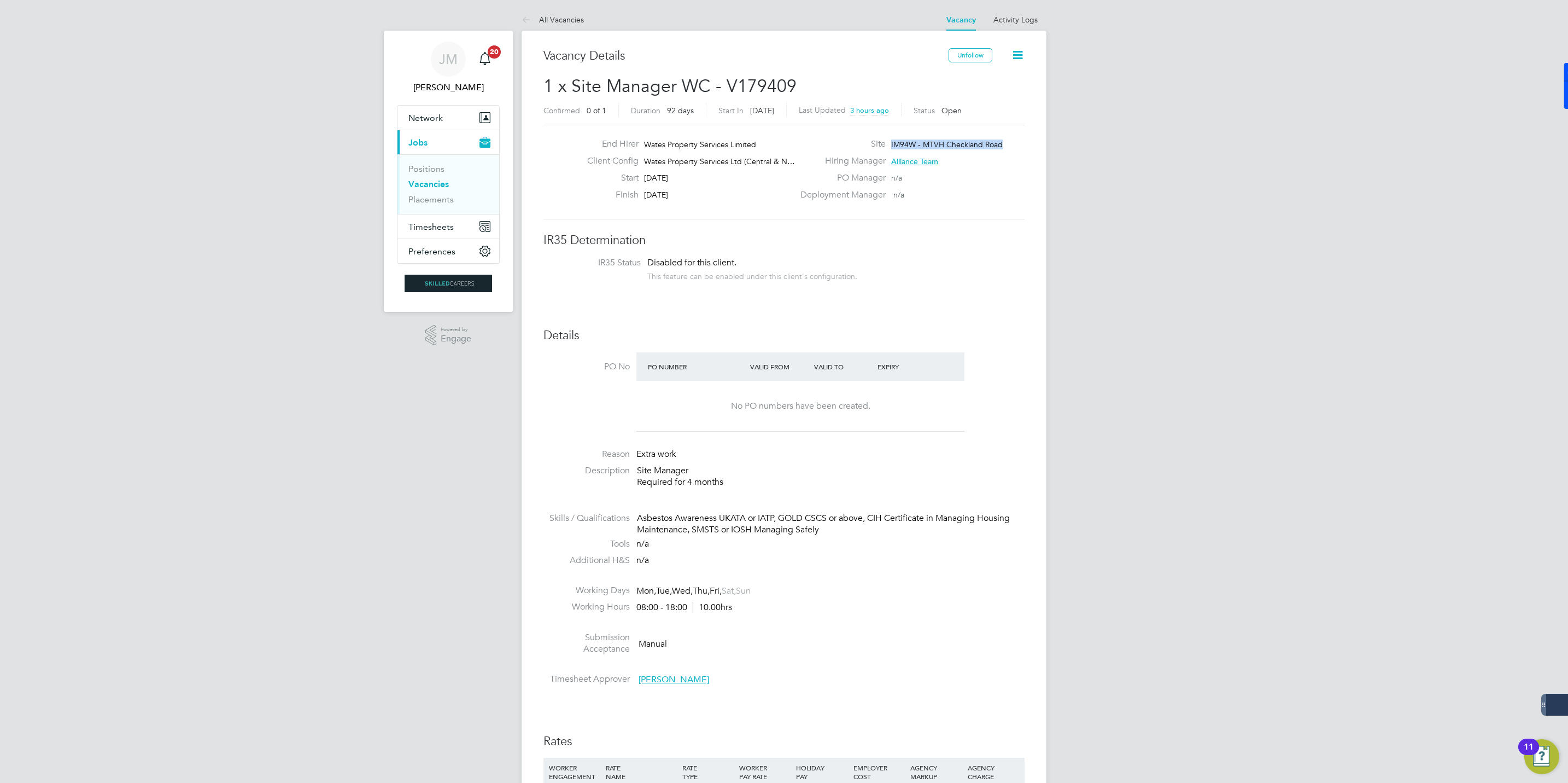
drag, startPoint x: 1002, startPoint y: 145, endPoint x: 891, endPoint y: 146, distance: 111.0
click at [891, 146] on div "Site IM94W - MTVH Checkland Road" at bounding box center [911, 146] width 235 height 17
copy span "IM94W - MTVH Checkland Road"
